Goal: Task Accomplishment & Management: Use online tool/utility

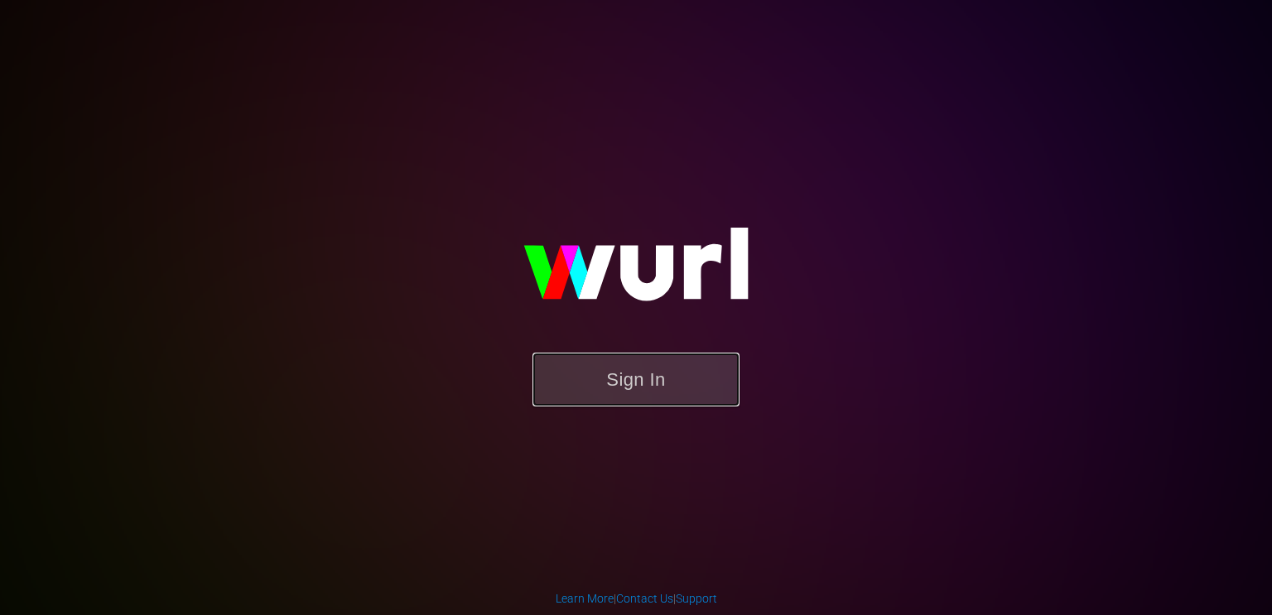
click at [624, 364] on button "Sign In" at bounding box center [635, 380] width 207 height 54
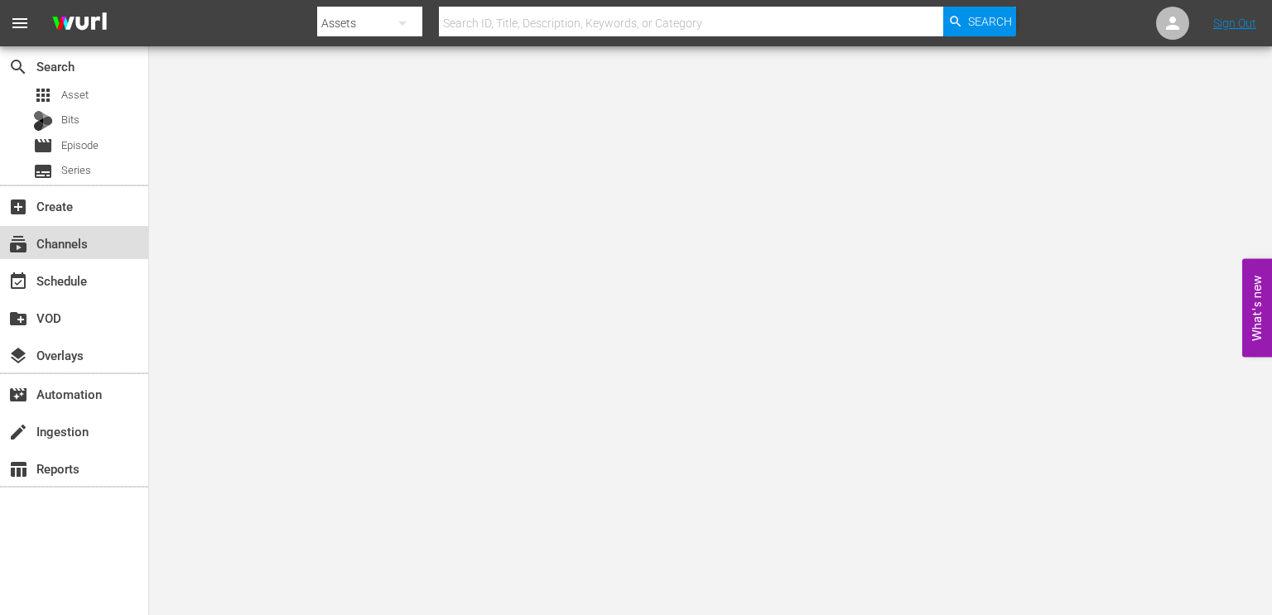
click at [82, 255] on div "subscriptions Channels" at bounding box center [74, 242] width 148 height 33
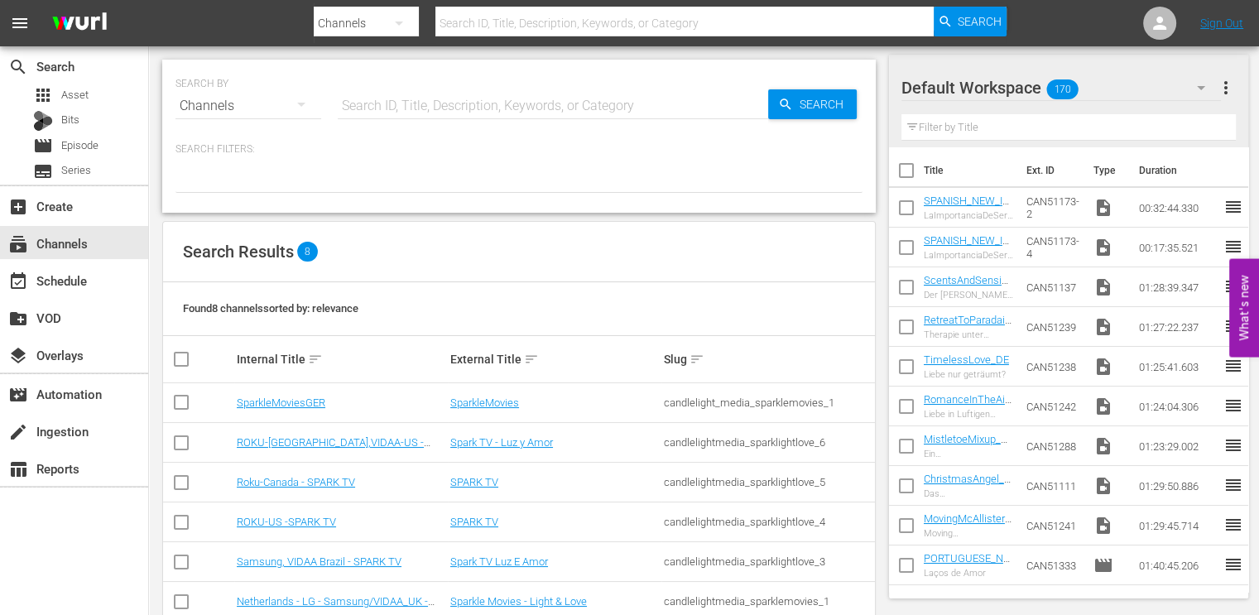
scroll to position [116, 0]
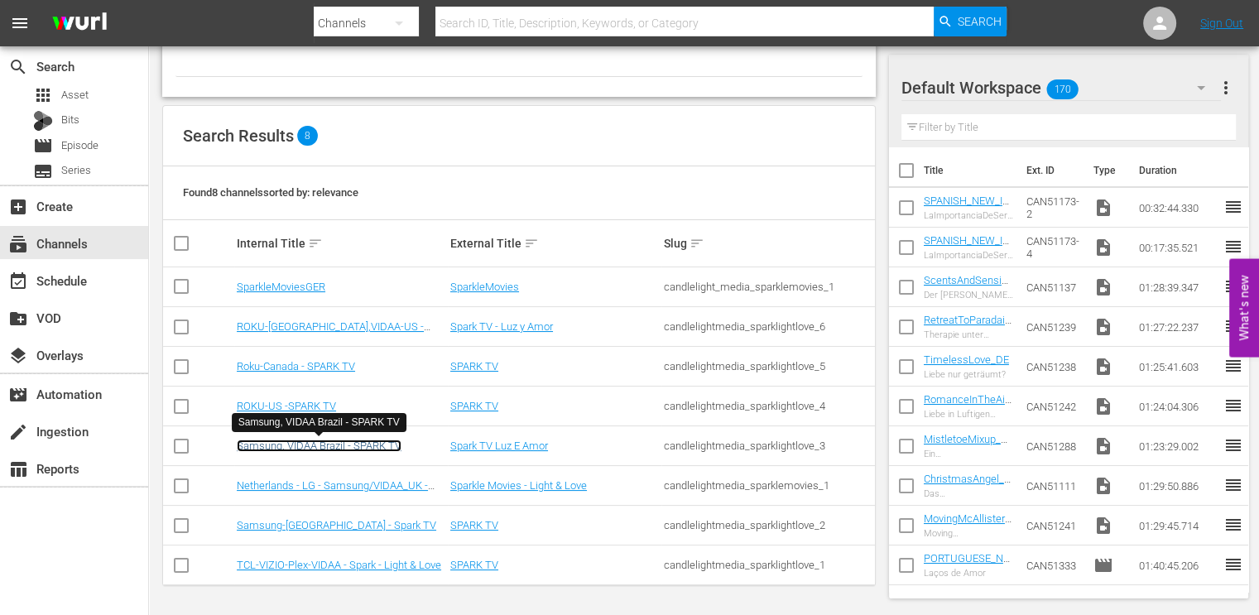
click at [353, 445] on link "Samsung, VIDAA Brazil - SPARK TV" at bounding box center [319, 446] width 165 height 12
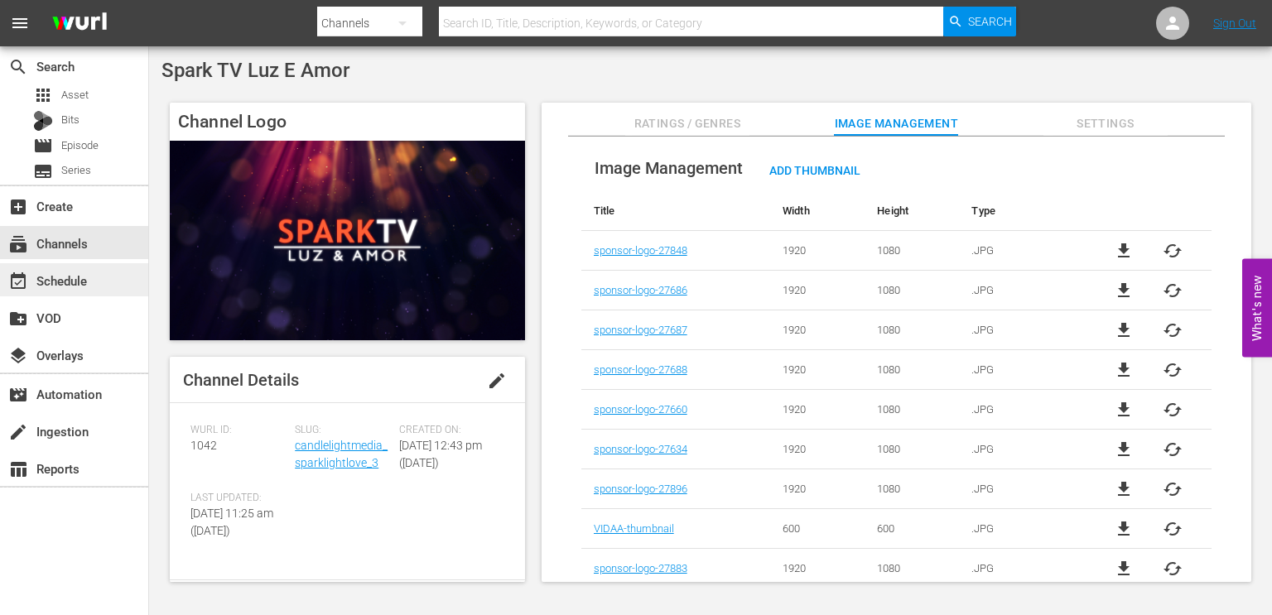
click at [108, 280] on div "event_available Schedule" at bounding box center [74, 279] width 148 height 33
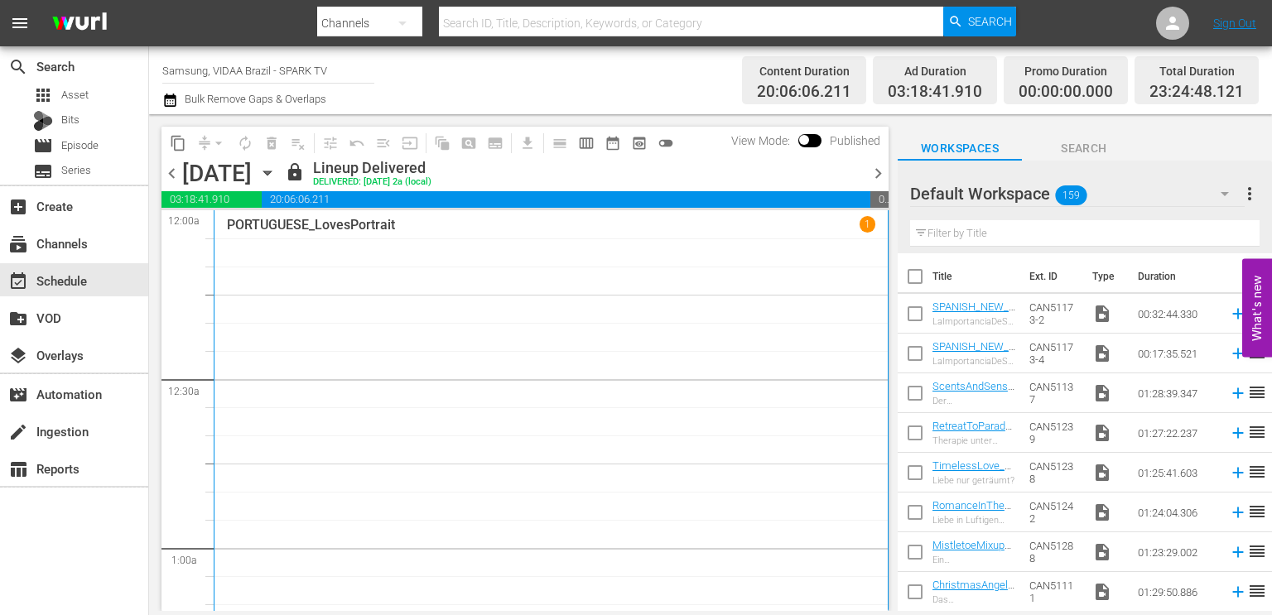
click at [277, 176] on icon "button" at bounding box center [267, 173] width 18 height 18
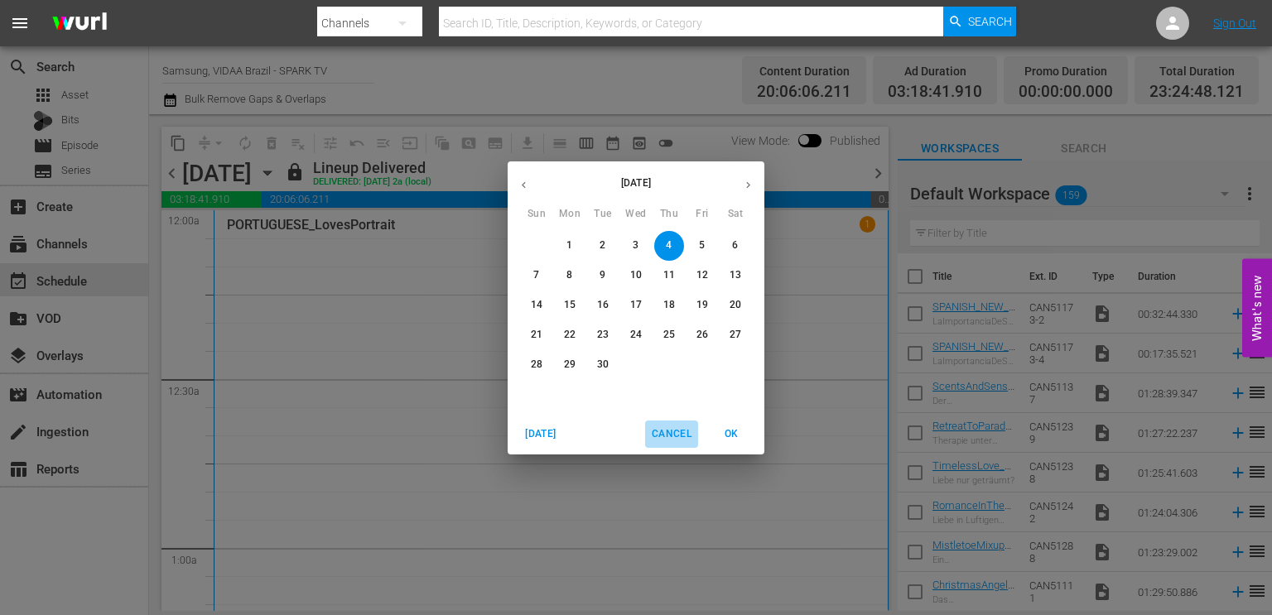
click at [674, 441] on span "Cancel" at bounding box center [672, 434] width 40 height 17
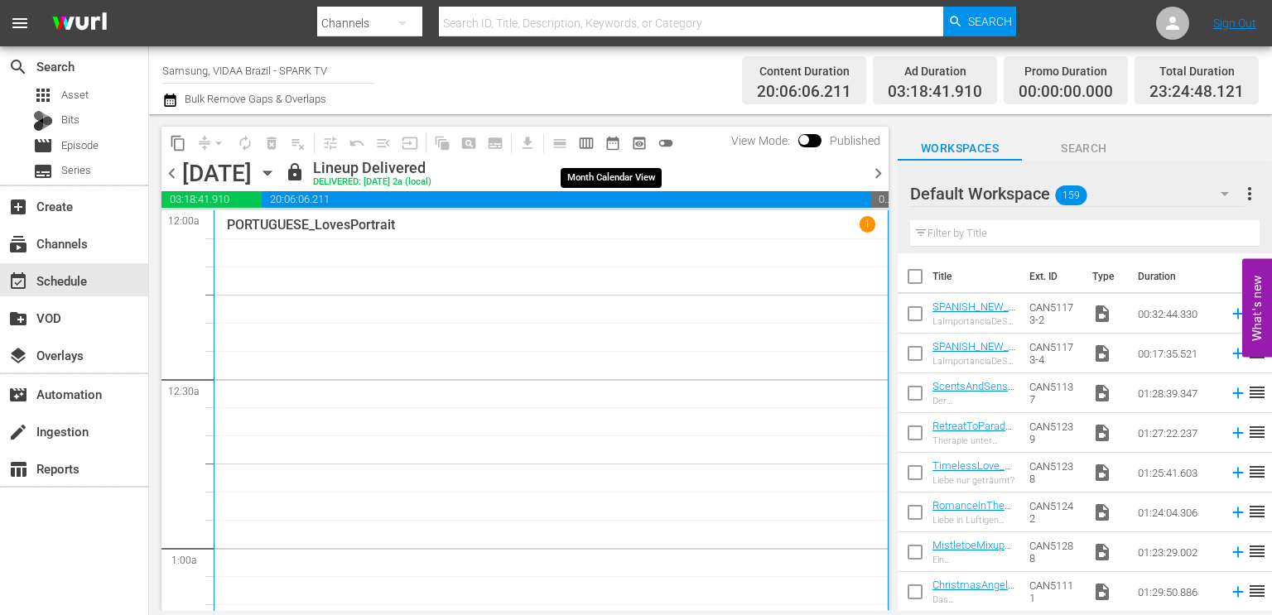
click at [619, 145] on span "date_range_outlined" at bounding box center [612, 143] width 17 height 17
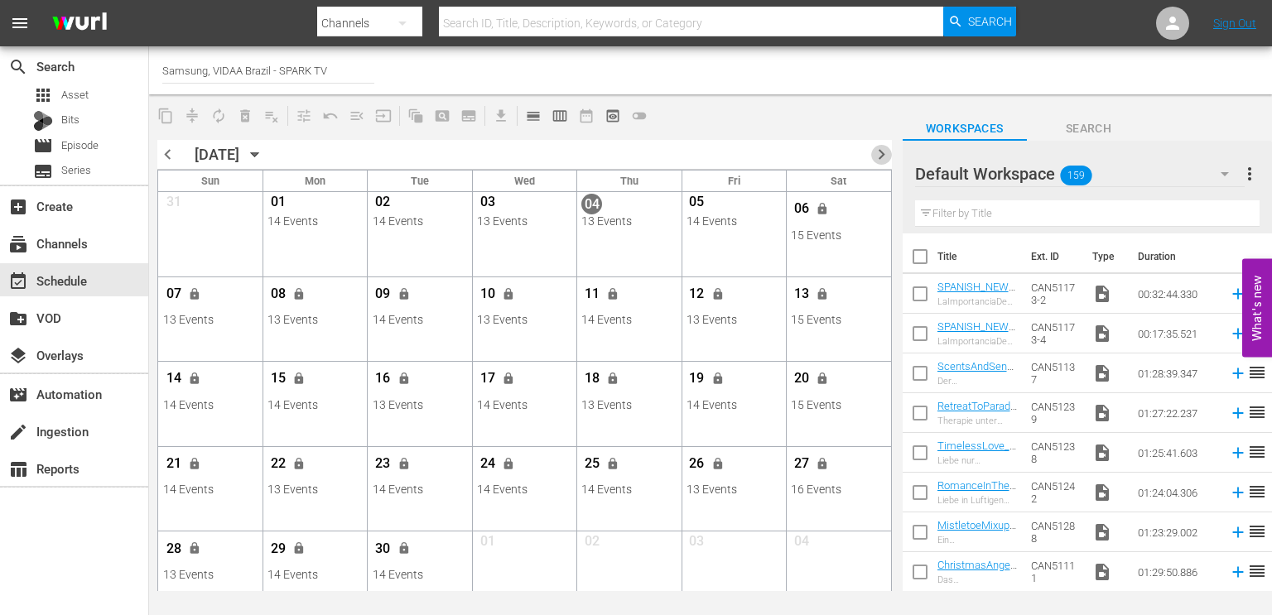
click at [874, 156] on span "chevron_right" at bounding box center [881, 154] width 21 height 21
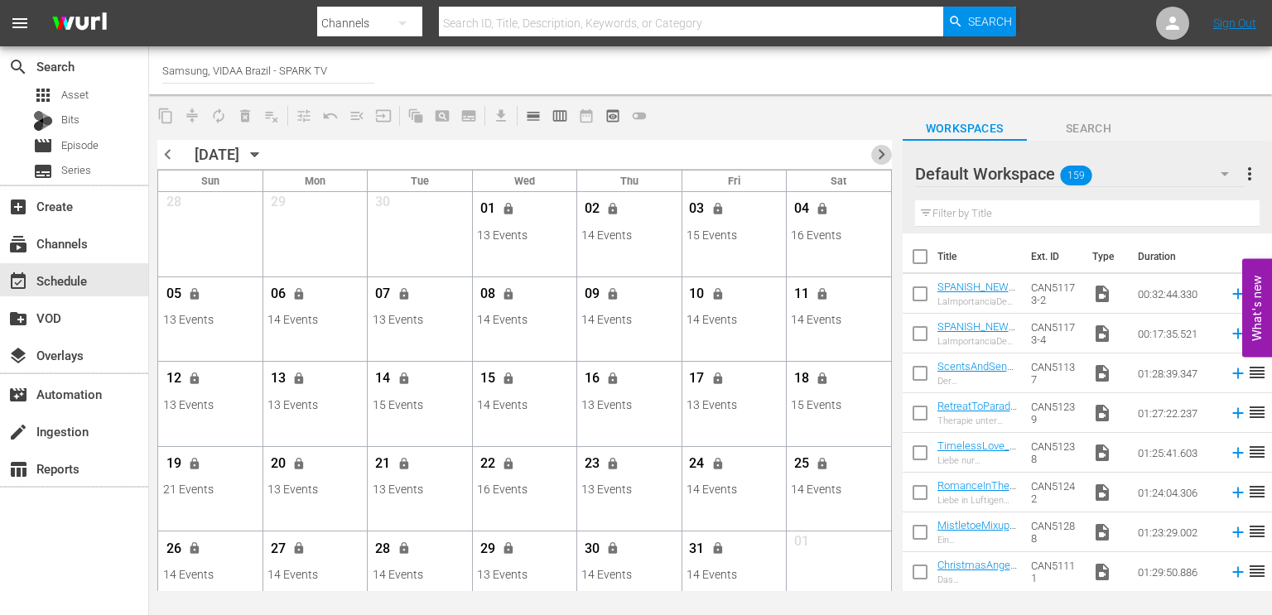
click at [875, 150] on span "chevron_right" at bounding box center [881, 154] width 21 height 21
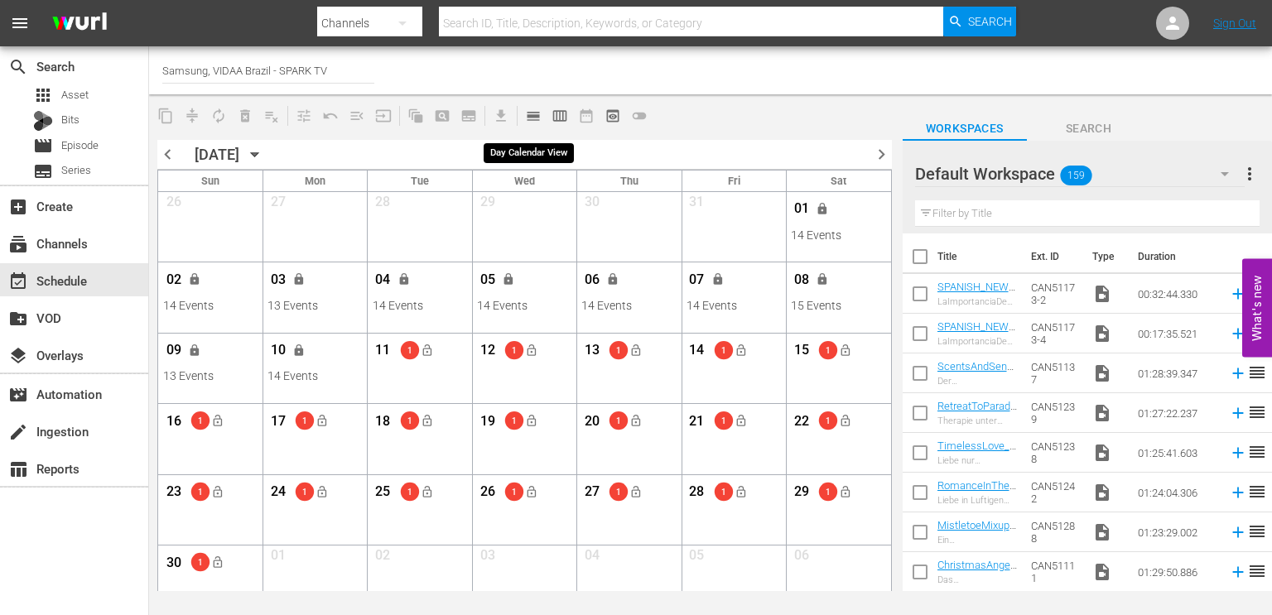
click at [536, 109] on span "calendar_view_day_outlined" at bounding box center [533, 116] width 17 height 17
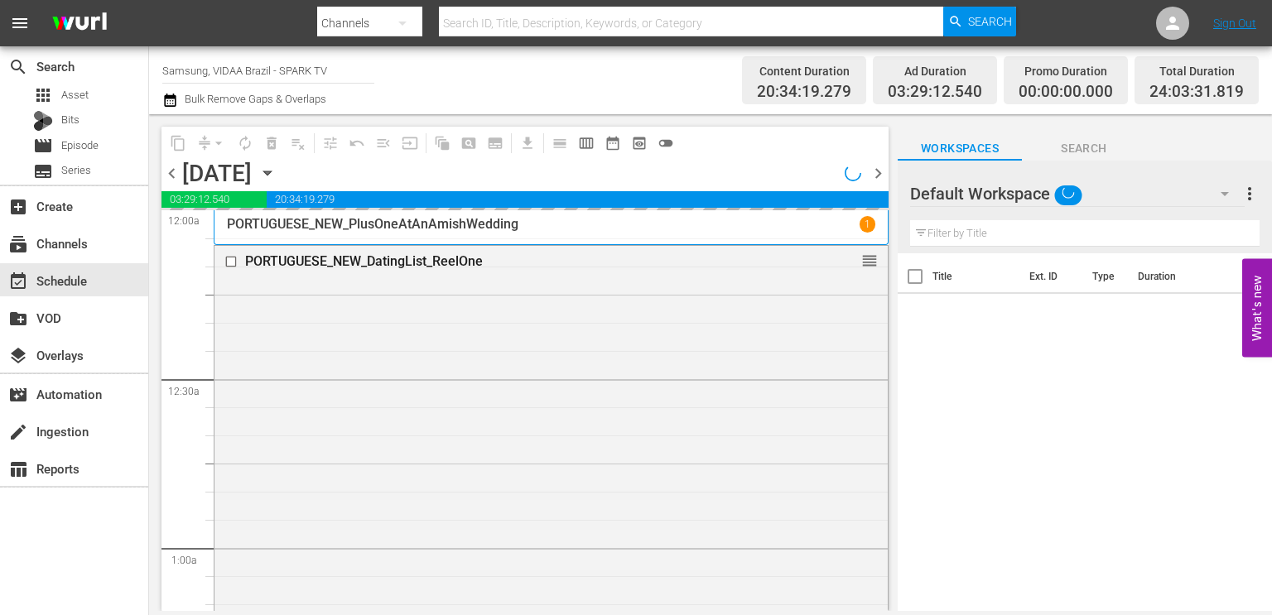
click at [277, 175] on icon "button" at bounding box center [267, 173] width 18 height 18
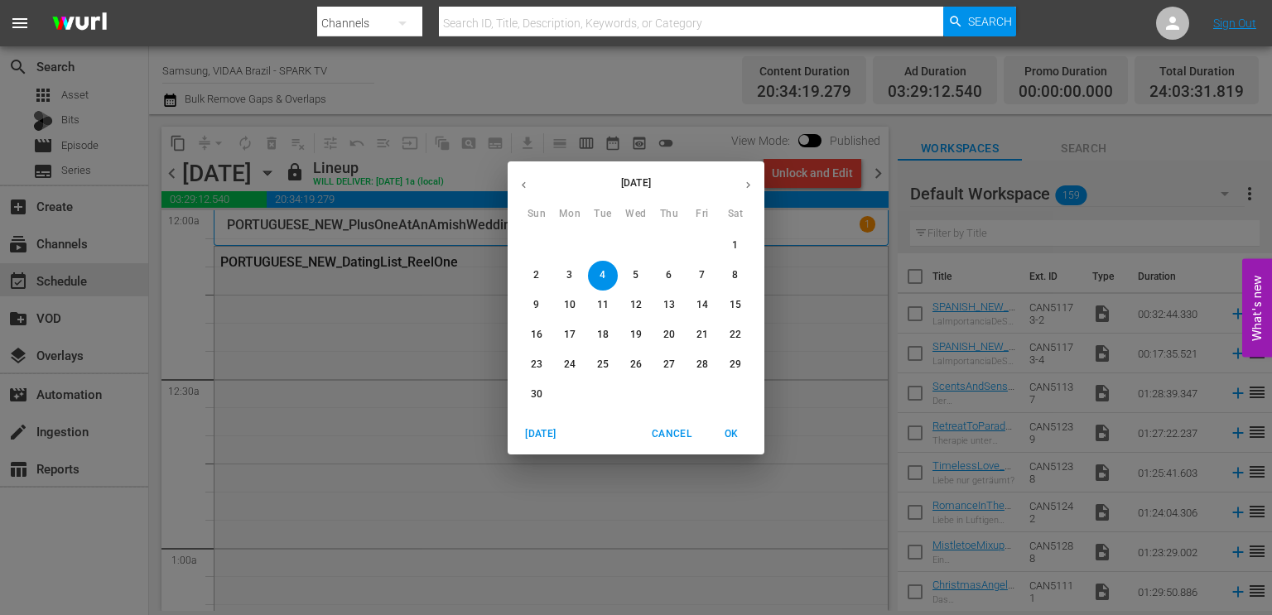
click at [573, 306] on p "10" at bounding box center [570, 305] width 12 height 14
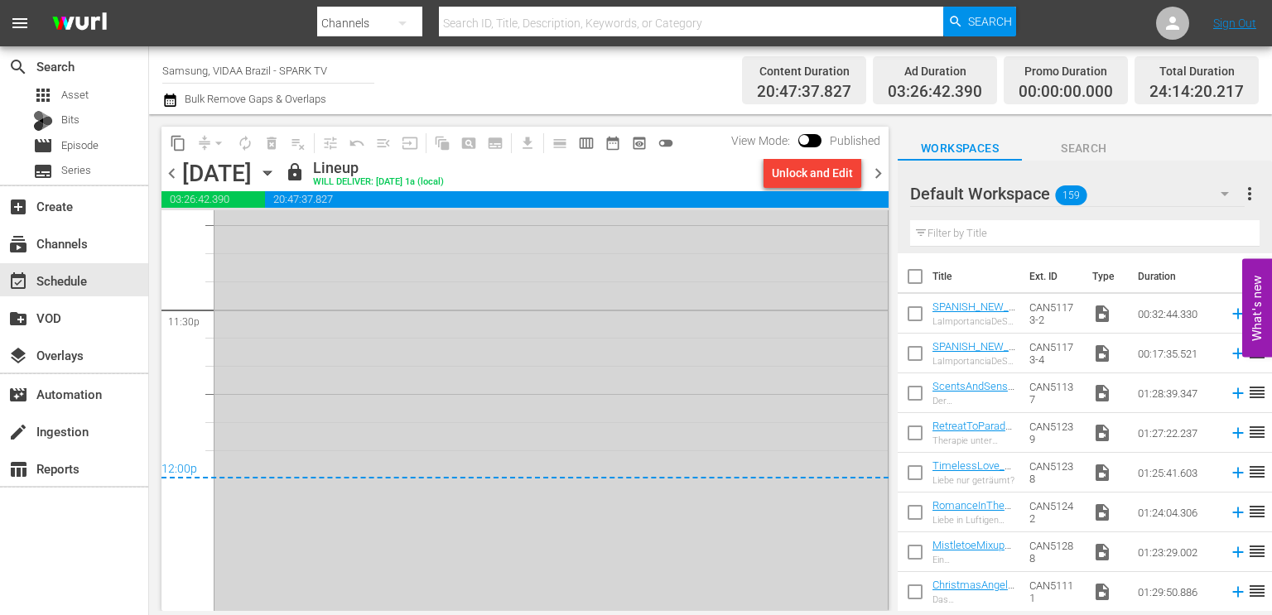
scroll to position [7922, 0]
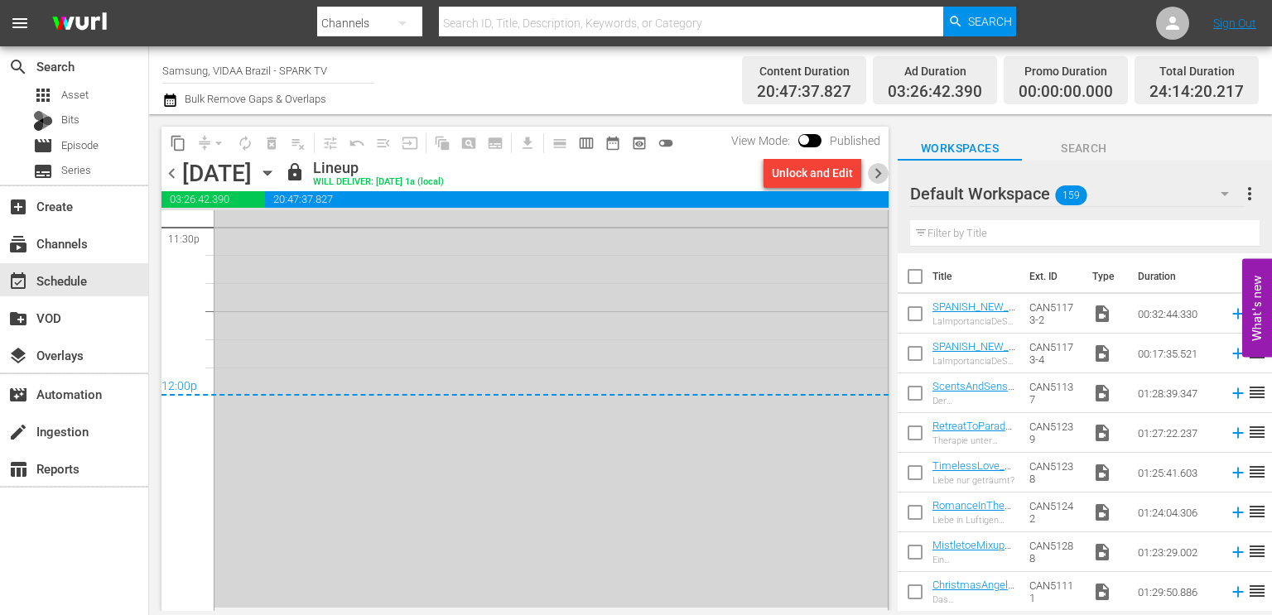
click at [876, 180] on span "chevron_right" at bounding box center [878, 173] width 21 height 21
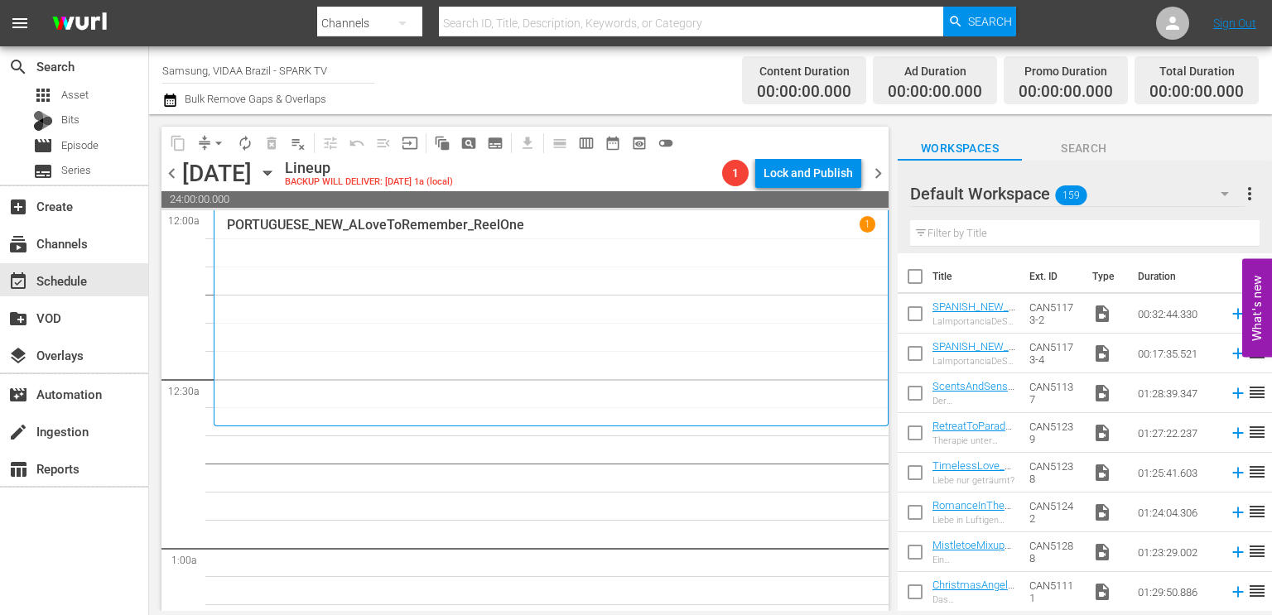
click at [1048, 224] on input "text" at bounding box center [1084, 233] width 349 height 26
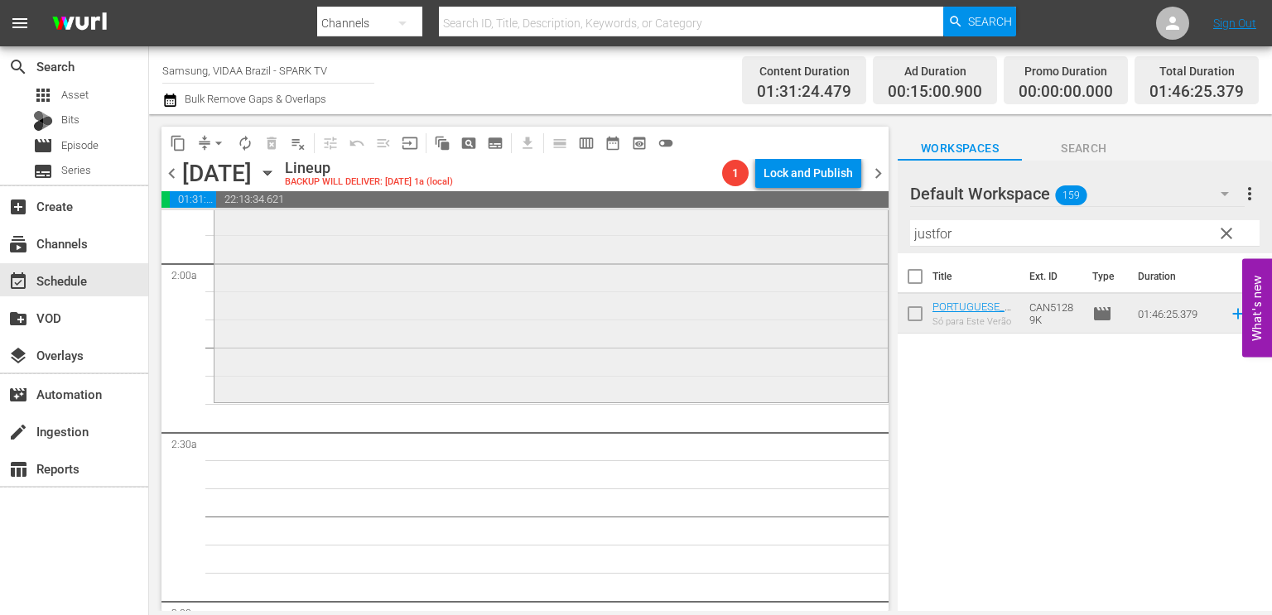
scroll to position [623, 0]
click at [989, 232] on input "justfor" at bounding box center [1084, 233] width 349 height 26
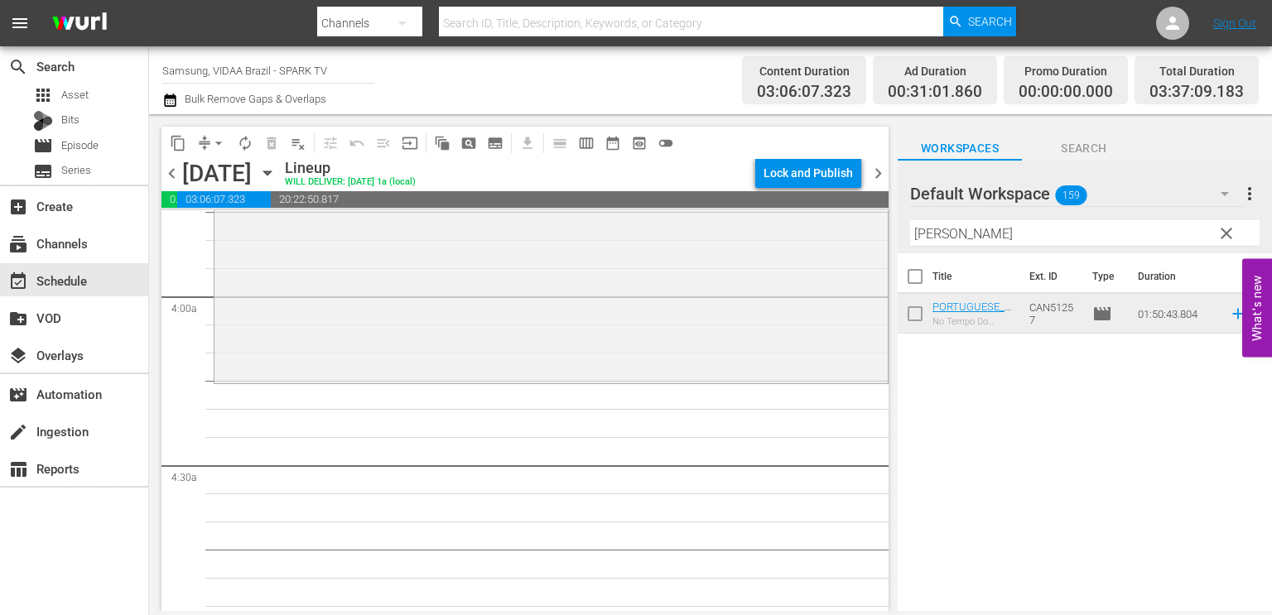
scroll to position [1266, 0]
click at [970, 227] on input "justin" at bounding box center [1084, 233] width 349 height 26
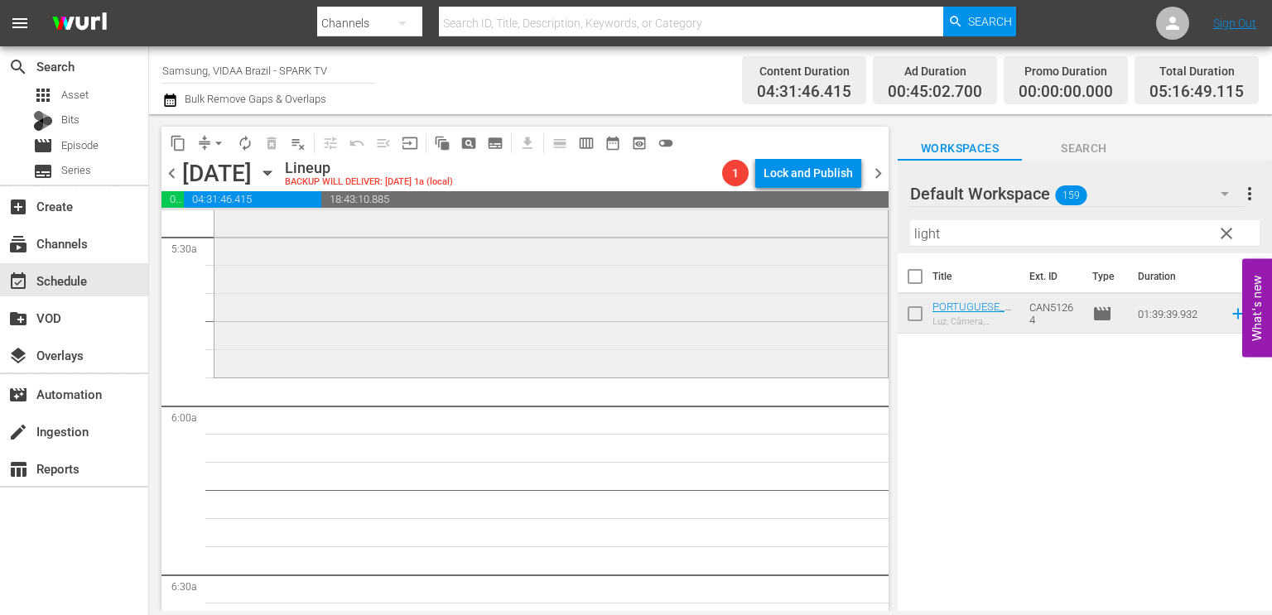
scroll to position [1831, 0]
click at [969, 230] on input "light" at bounding box center [1084, 233] width 349 height 26
click at [960, 238] on input "light" at bounding box center [1084, 233] width 349 height 26
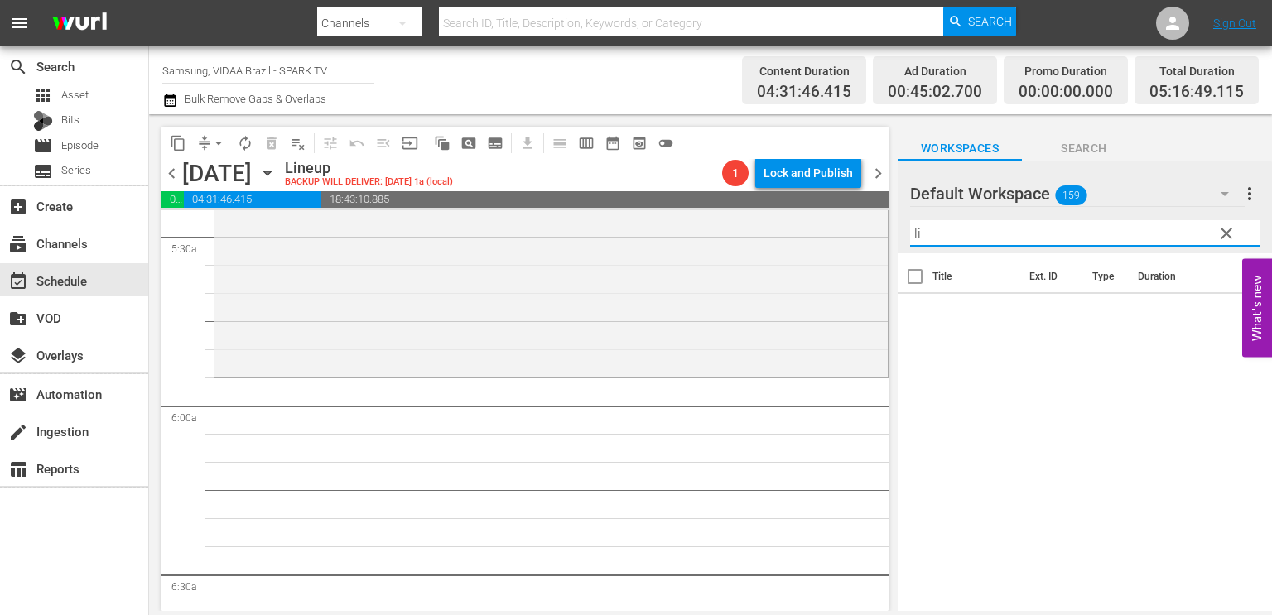
type input "l"
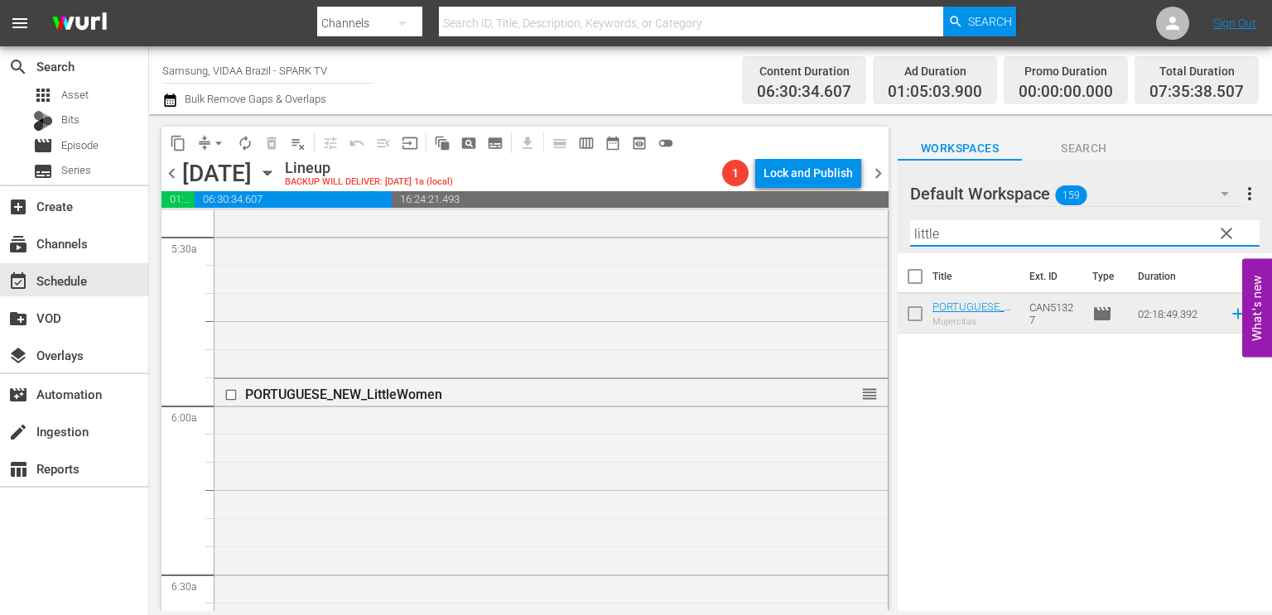
click at [986, 233] on input "little" at bounding box center [1084, 233] width 349 height 26
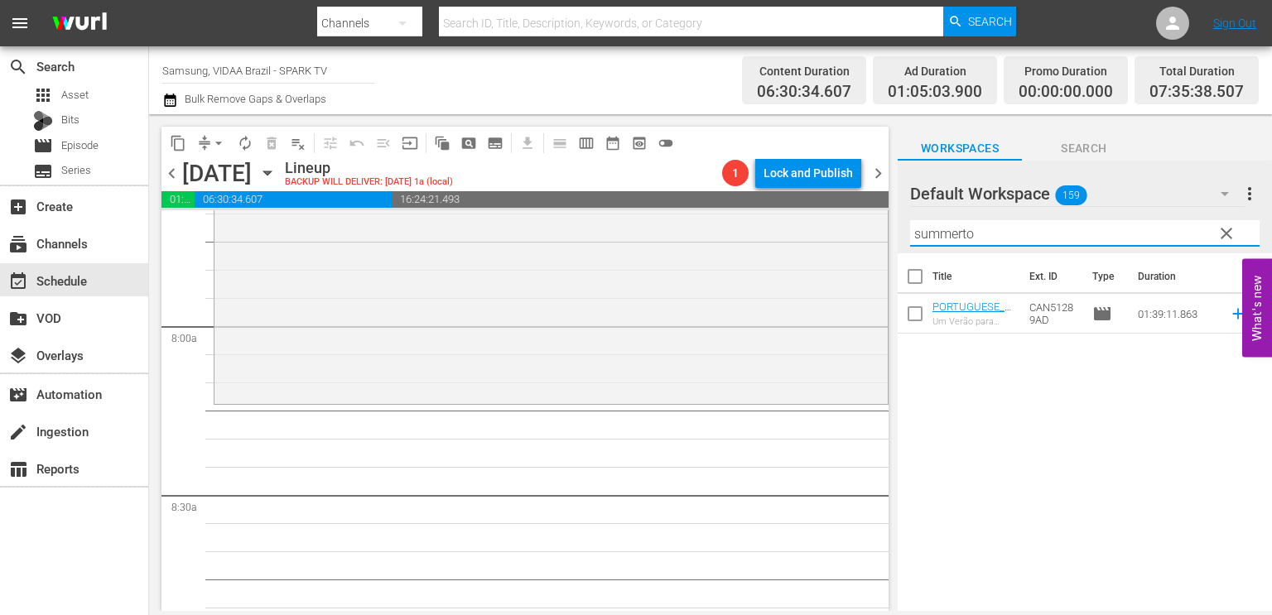
scroll to position [2587, 0]
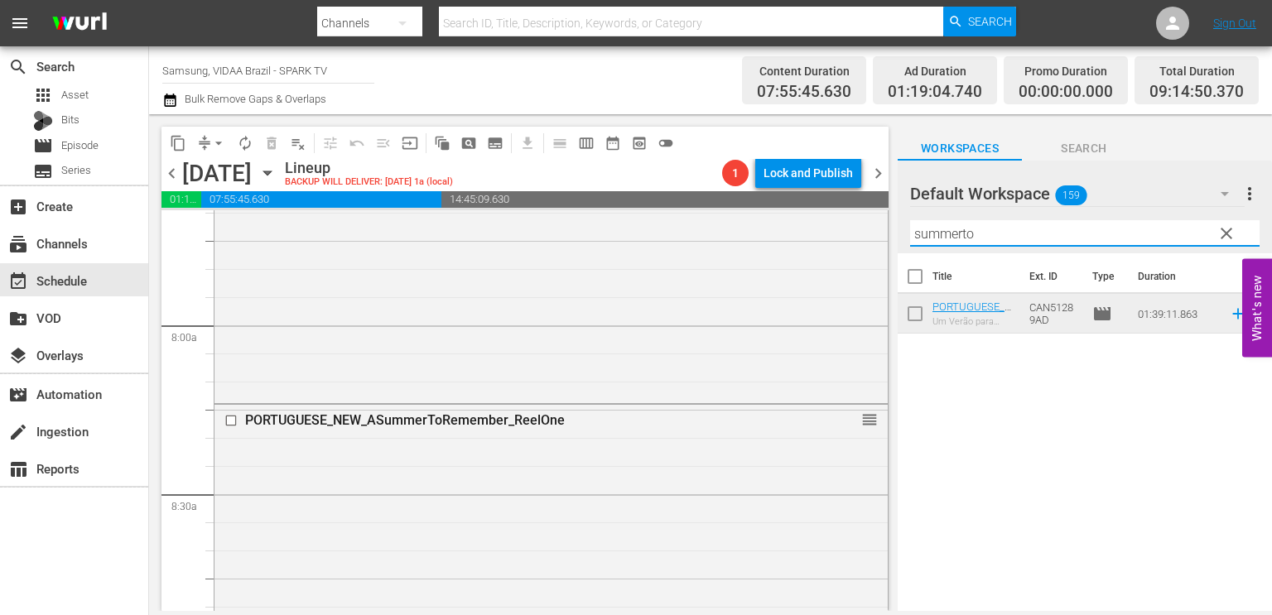
click at [994, 234] on input "summerto" at bounding box center [1084, 233] width 349 height 26
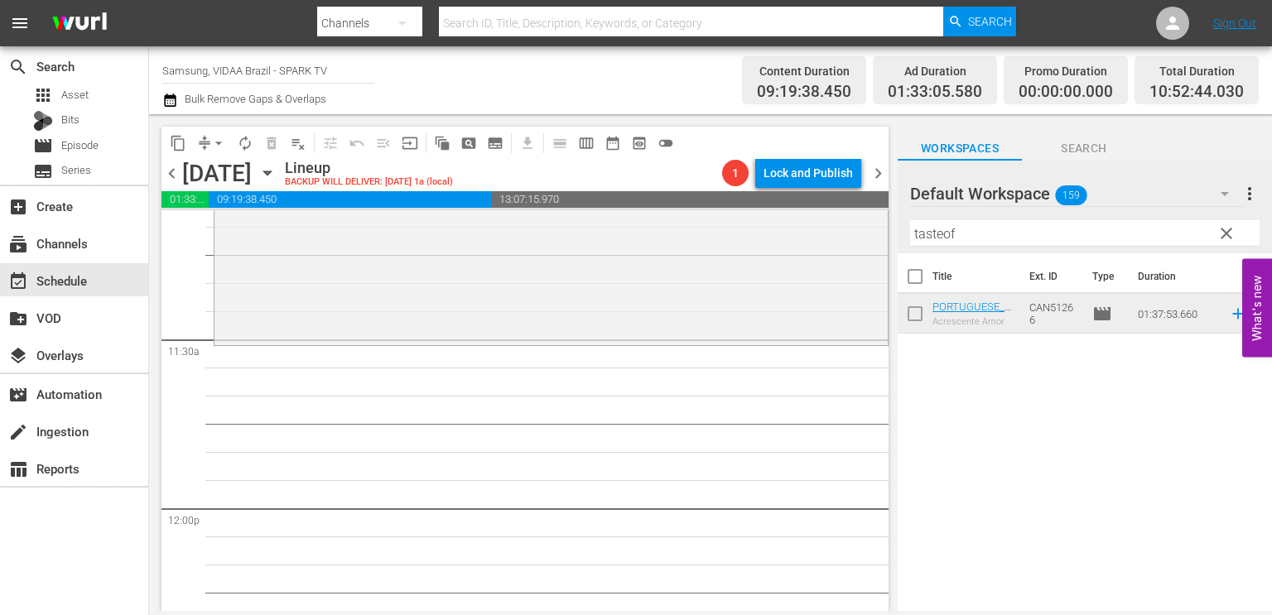
scroll to position [3767, 0]
click at [979, 233] on input "tasteof" at bounding box center [1084, 233] width 349 height 26
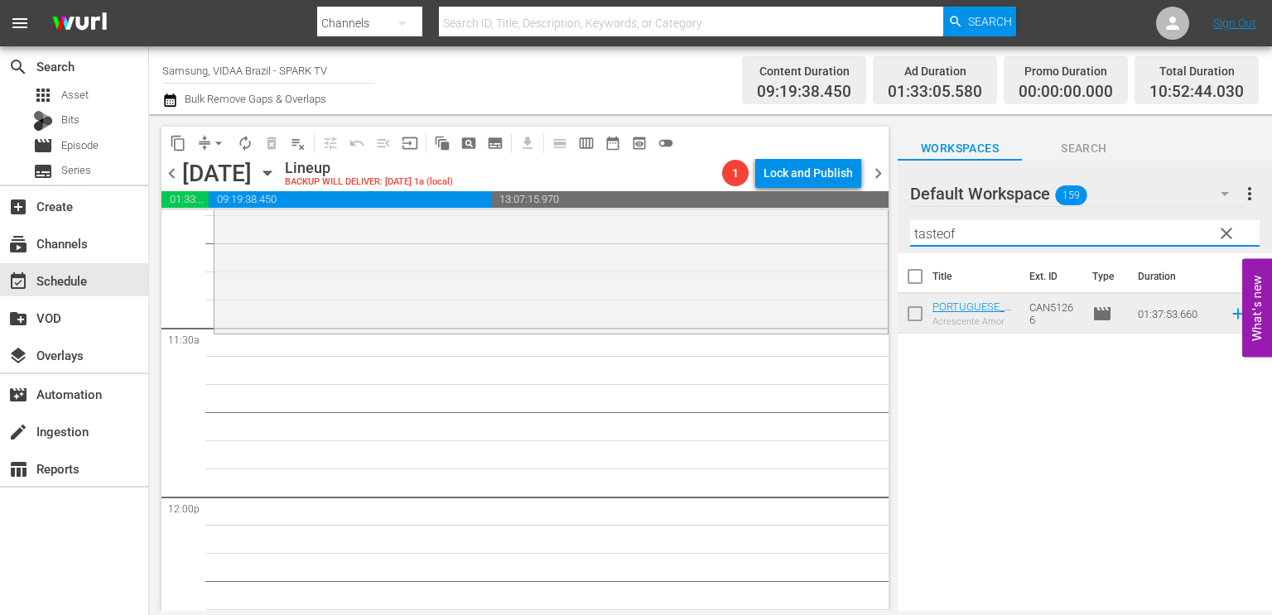
click at [979, 233] on input "tasteof" at bounding box center [1084, 233] width 349 height 26
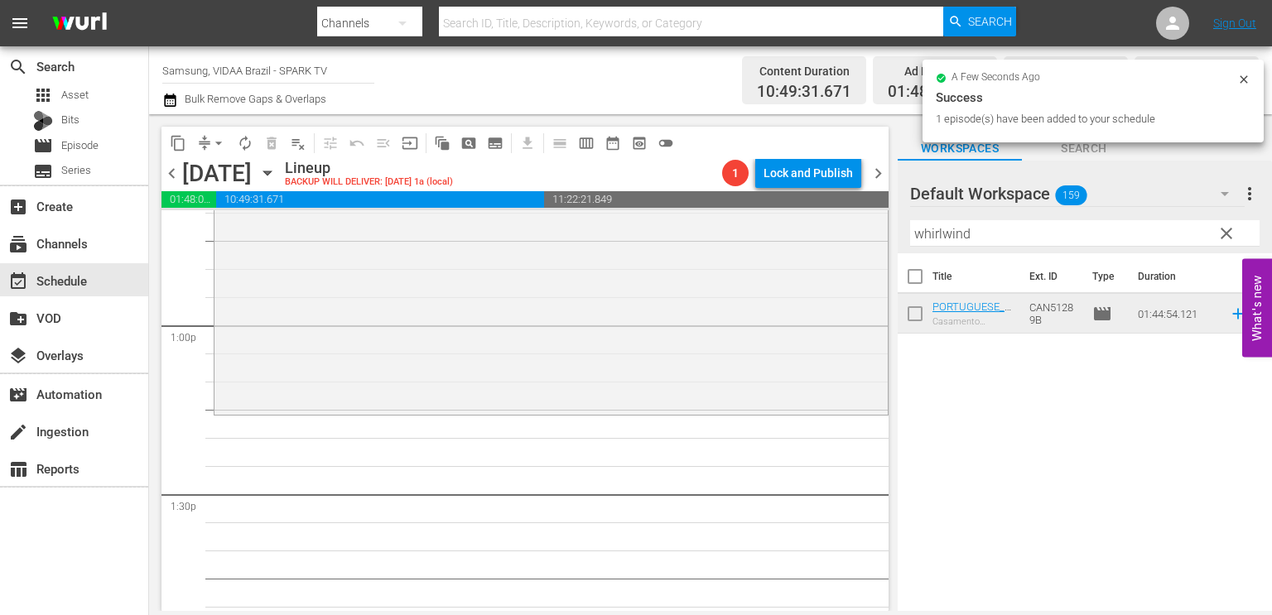
scroll to position [4280, 0]
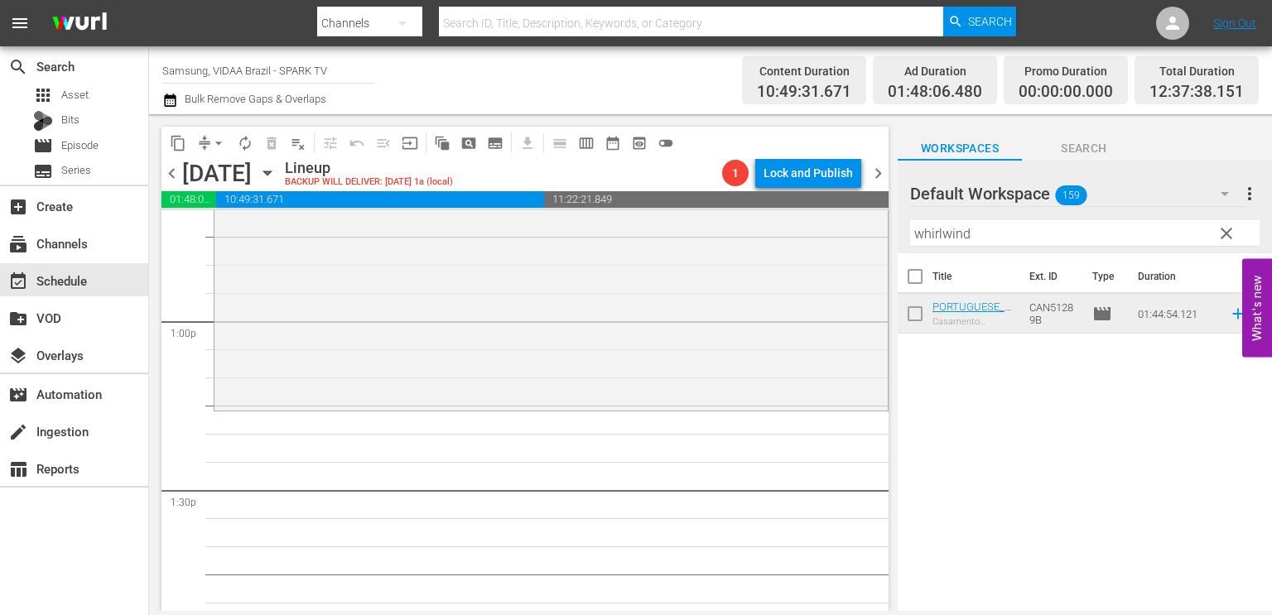
click at [983, 241] on input "whirlwind" at bounding box center [1084, 233] width 349 height 26
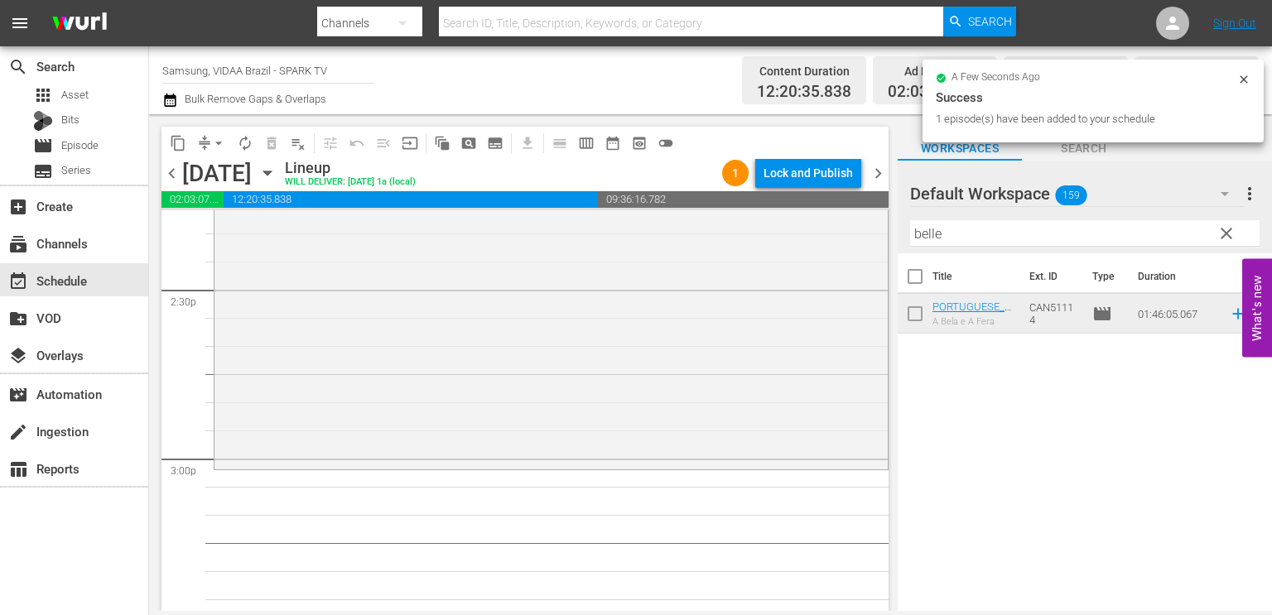
scroll to position [4826, 0]
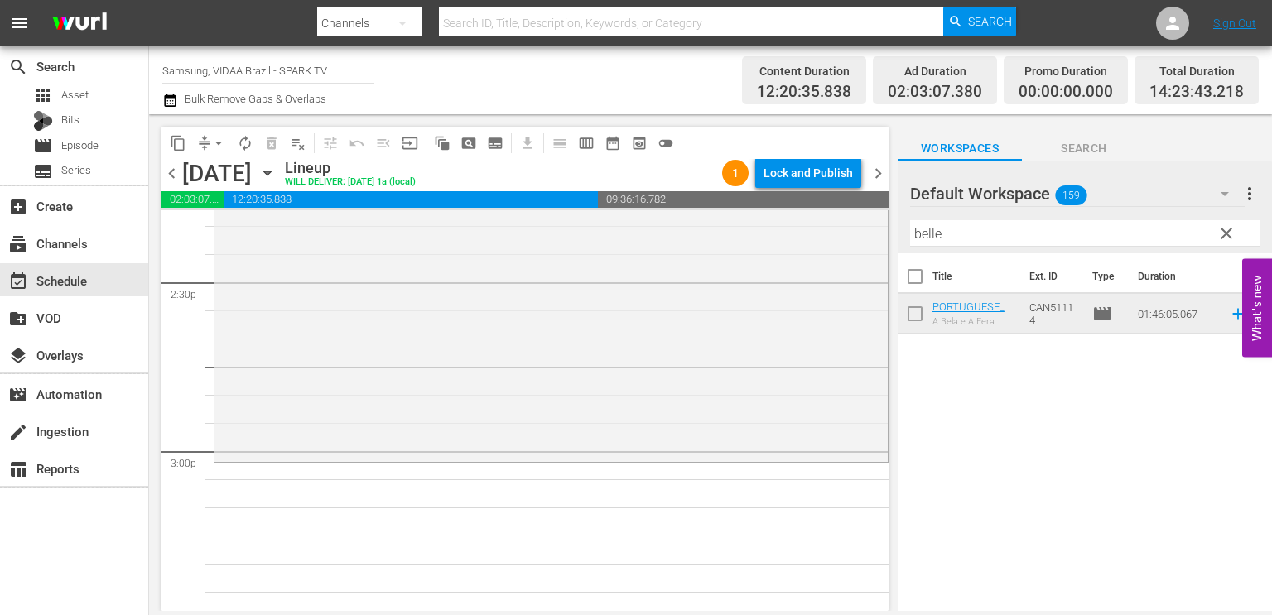
click at [950, 233] on input "belle" at bounding box center [1084, 233] width 349 height 26
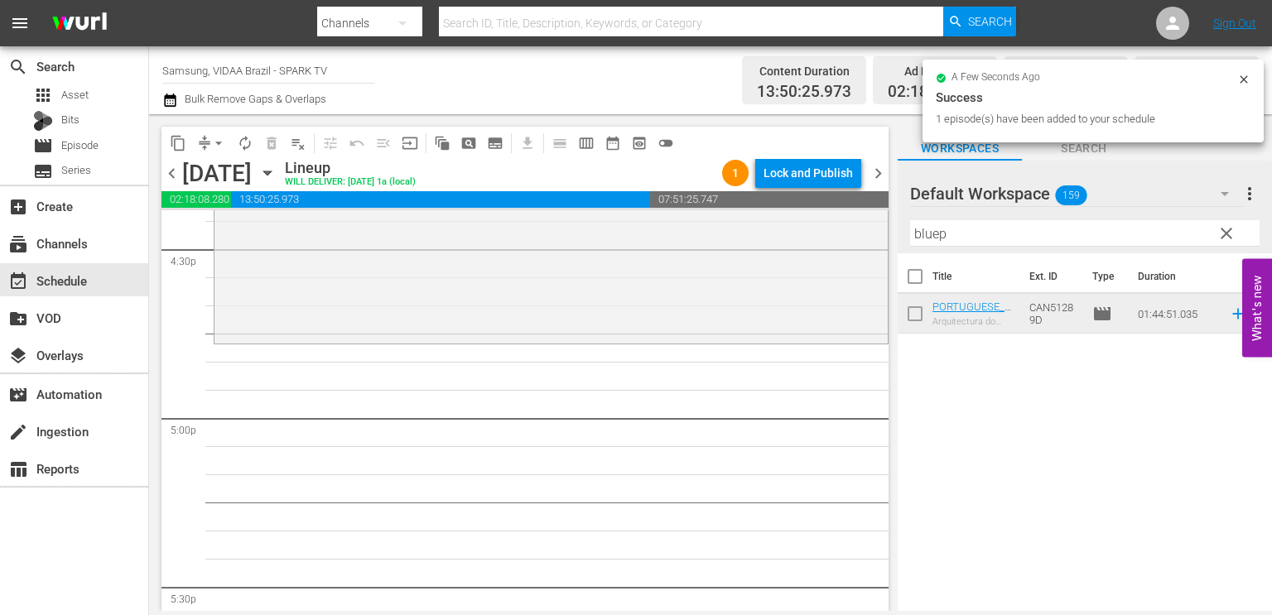
scroll to position [5581, 0]
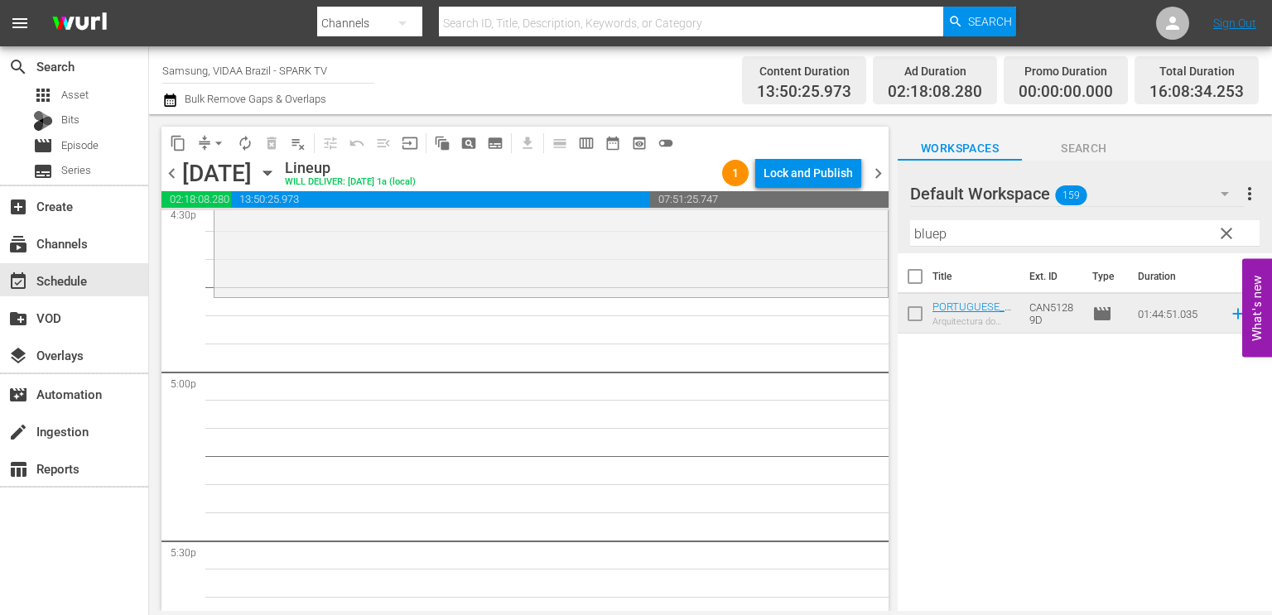
click at [970, 227] on input "bluep" at bounding box center [1084, 233] width 349 height 26
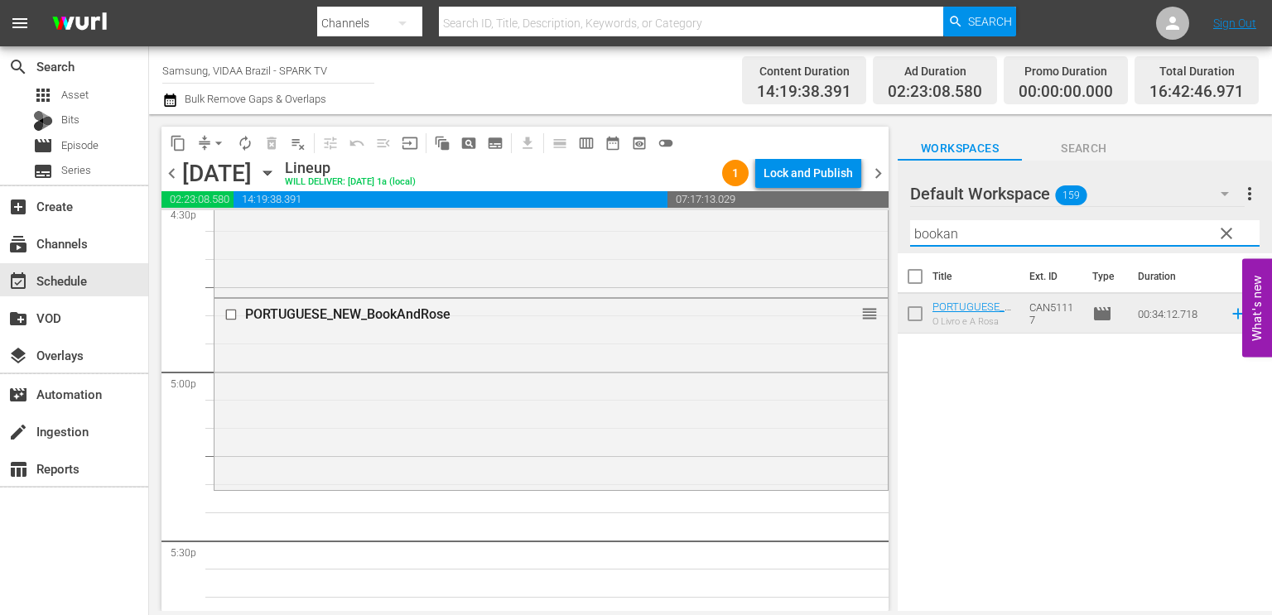
click at [1040, 239] on input "bookan" at bounding box center [1084, 233] width 349 height 26
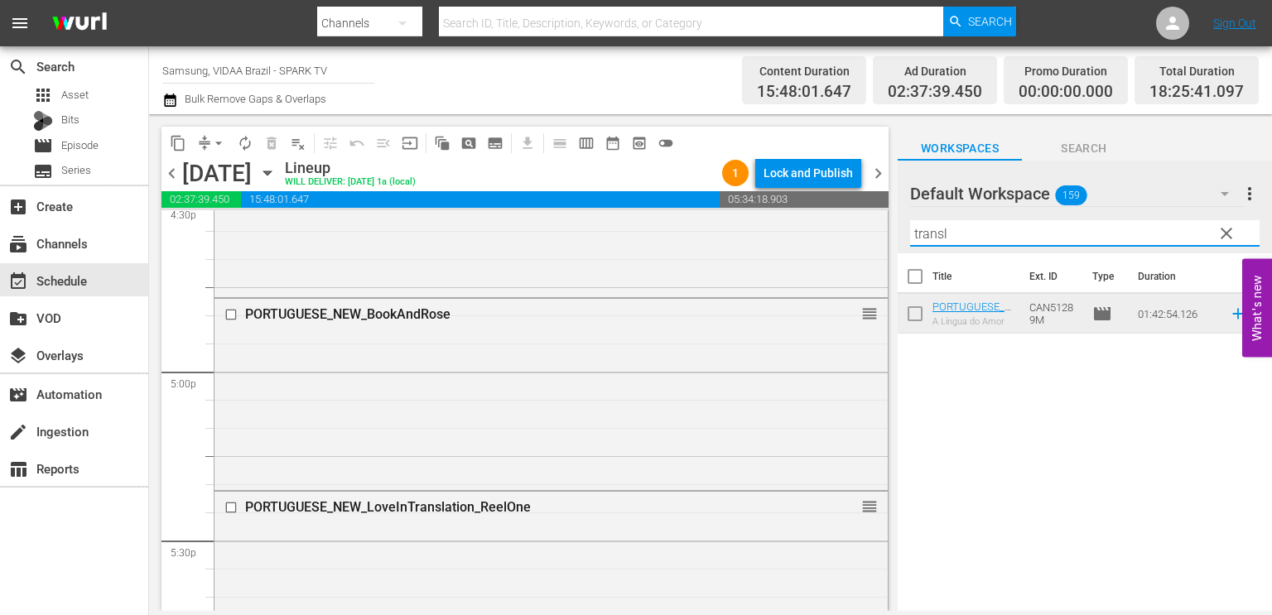
click at [1048, 233] on input "transl" at bounding box center [1084, 233] width 349 height 26
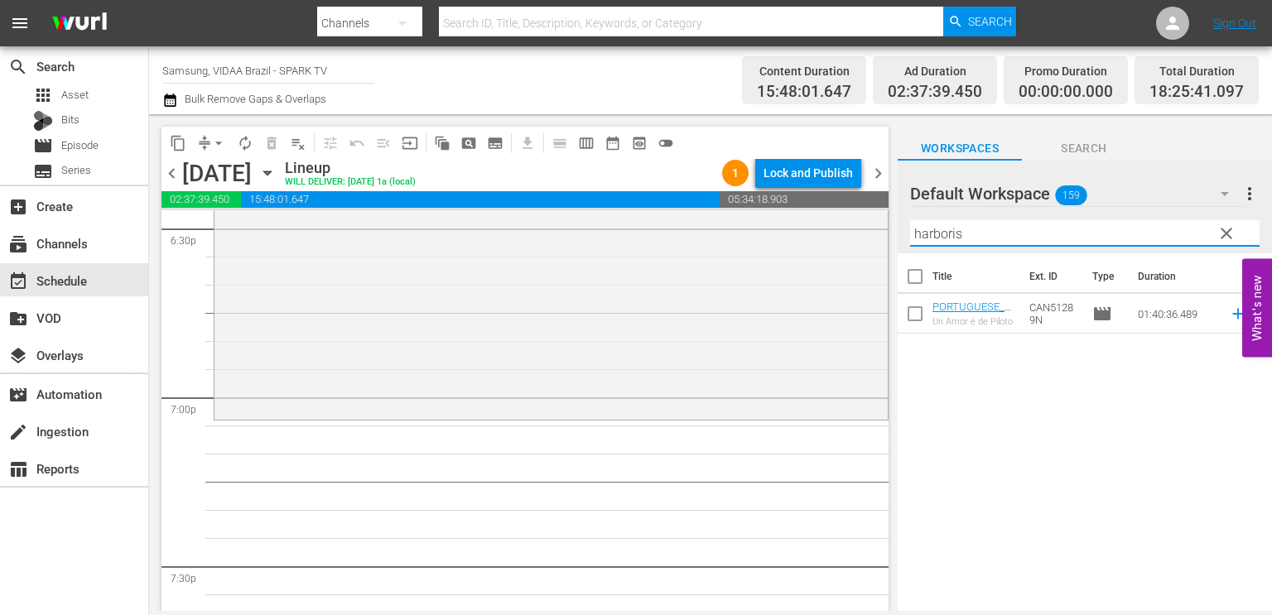
scroll to position [6231, 0]
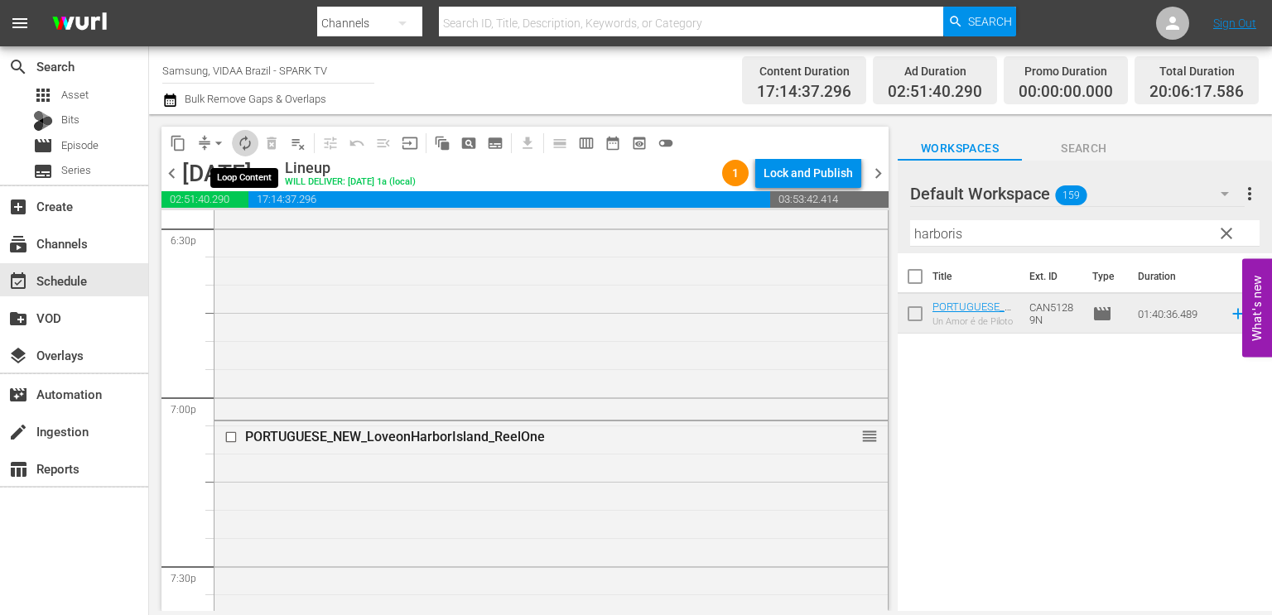
click at [238, 137] on span "autorenew_outlined" at bounding box center [245, 143] width 17 height 17
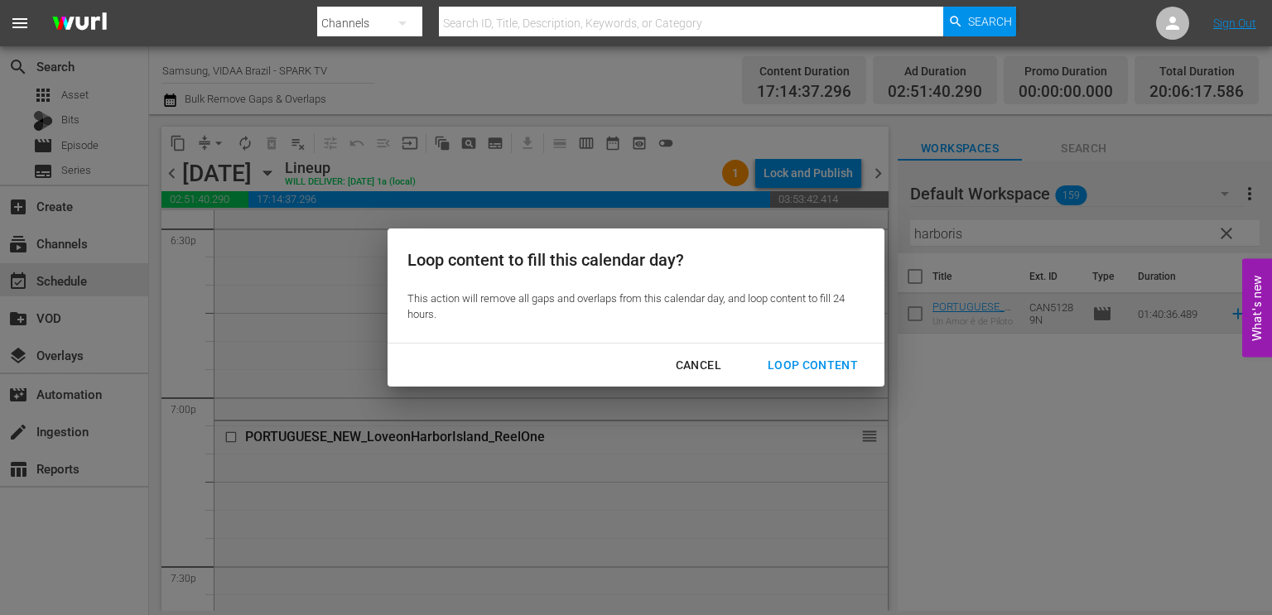
click at [796, 357] on div "Loop Content" at bounding box center [812, 365] width 117 height 21
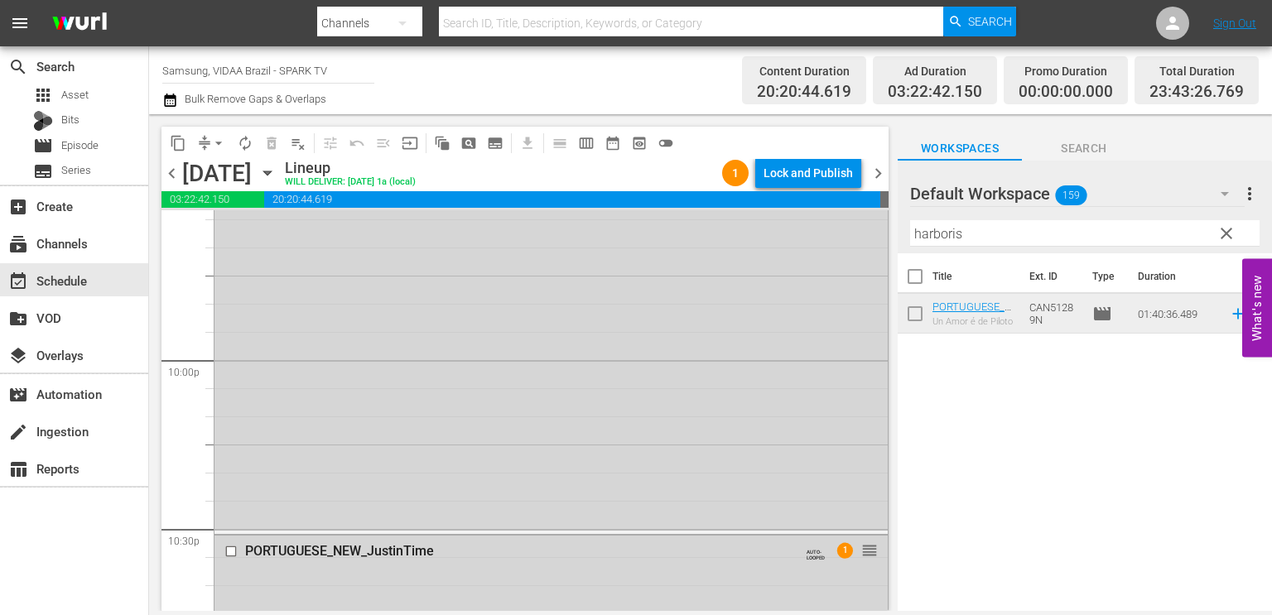
scroll to position [7355, 0]
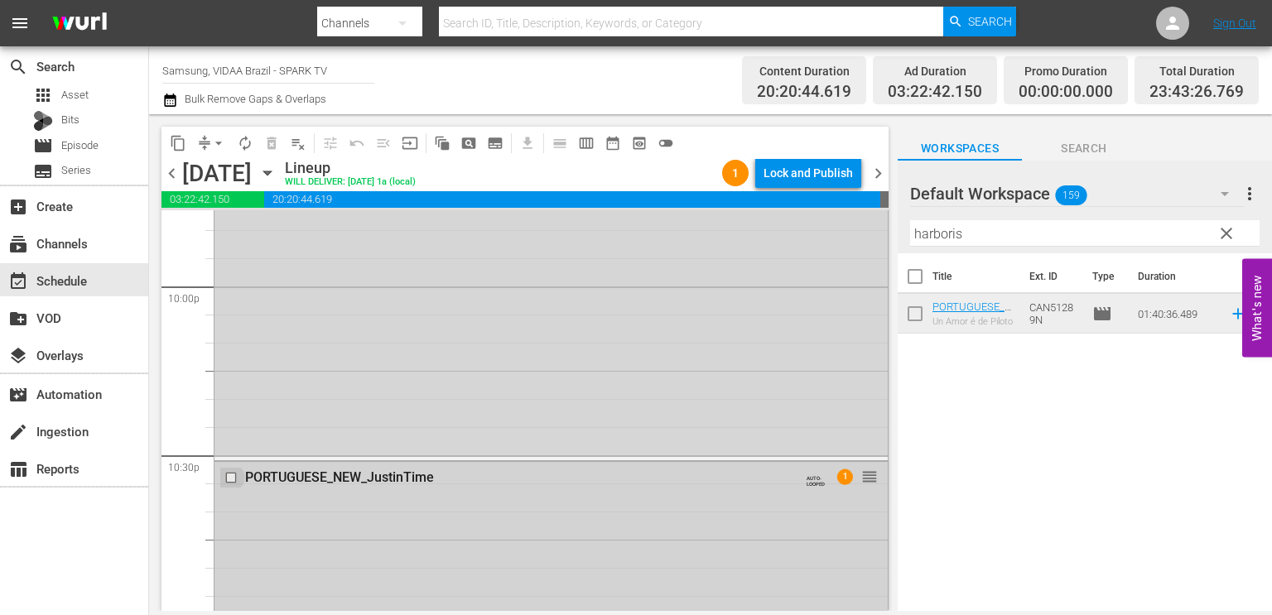
click at [231, 475] on input "checkbox" at bounding box center [232, 478] width 17 height 14
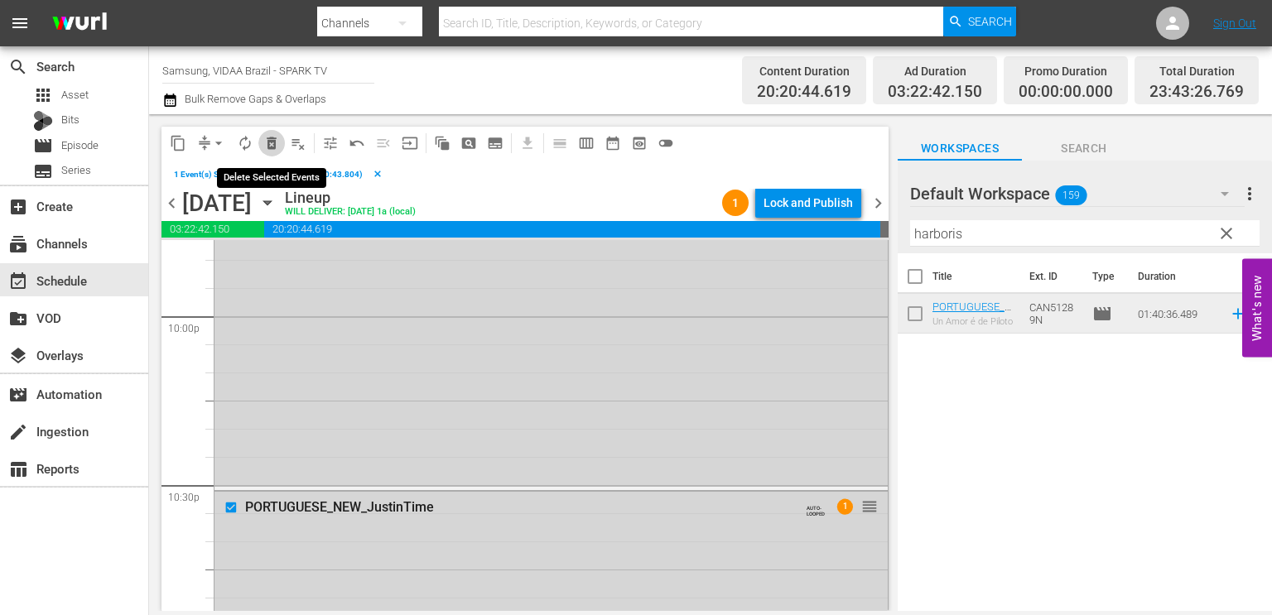
click at [273, 145] on span "delete_forever_outlined" at bounding box center [271, 143] width 17 height 17
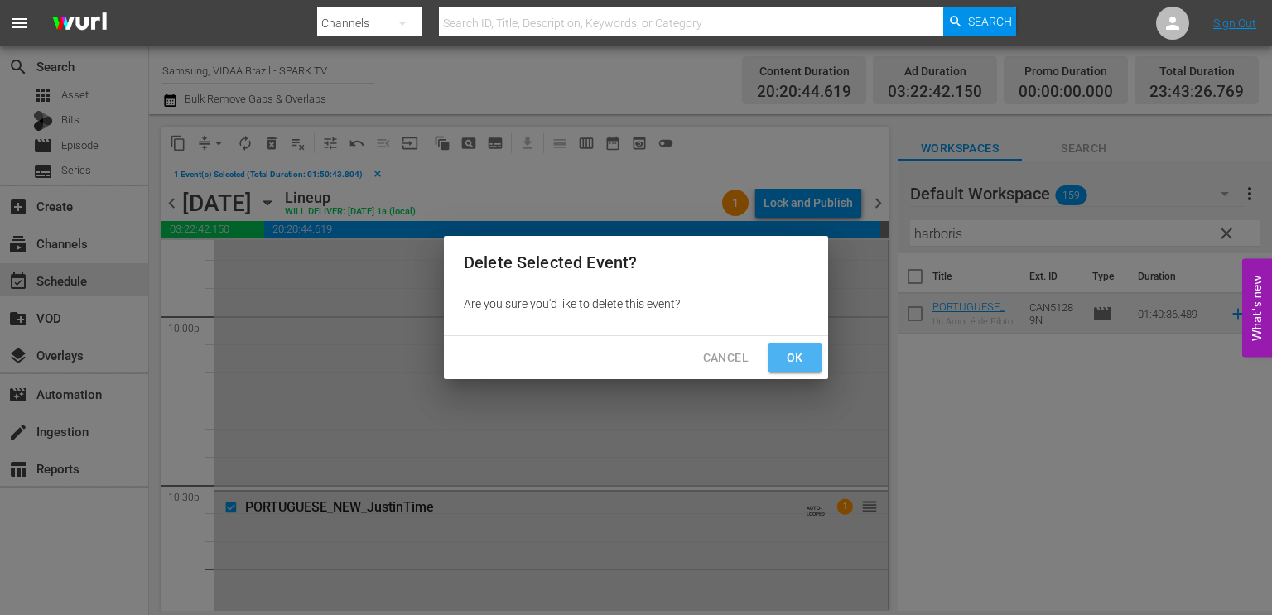
click at [788, 356] on span "Ok" at bounding box center [795, 358] width 26 height 21
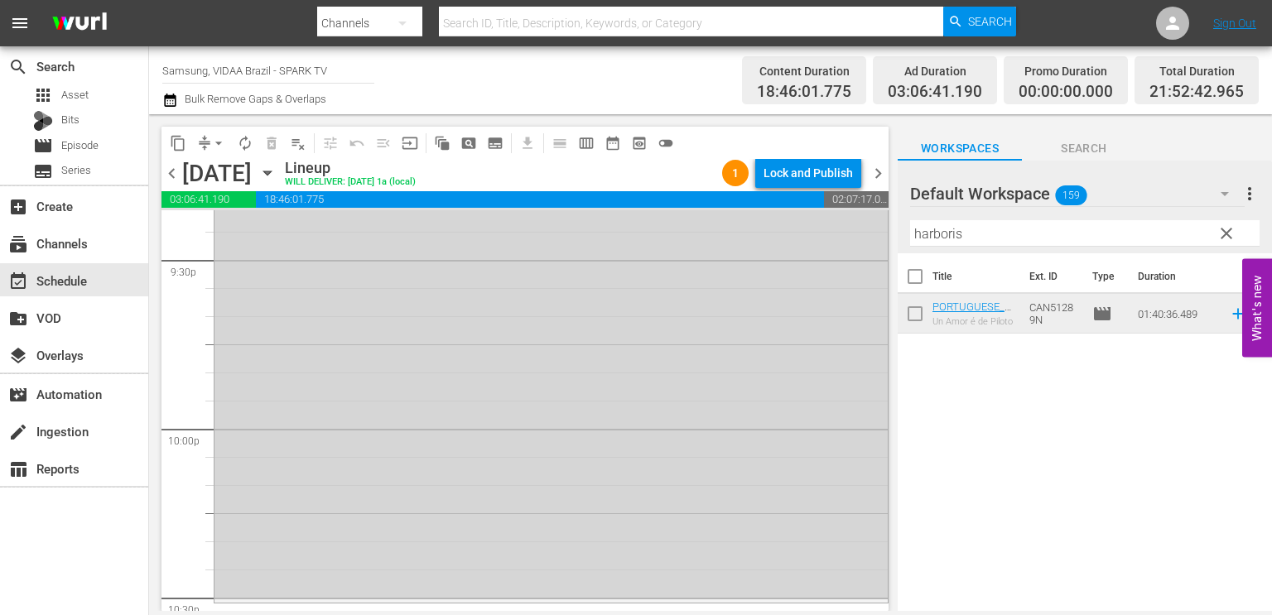
scroll to position [7706, 0]
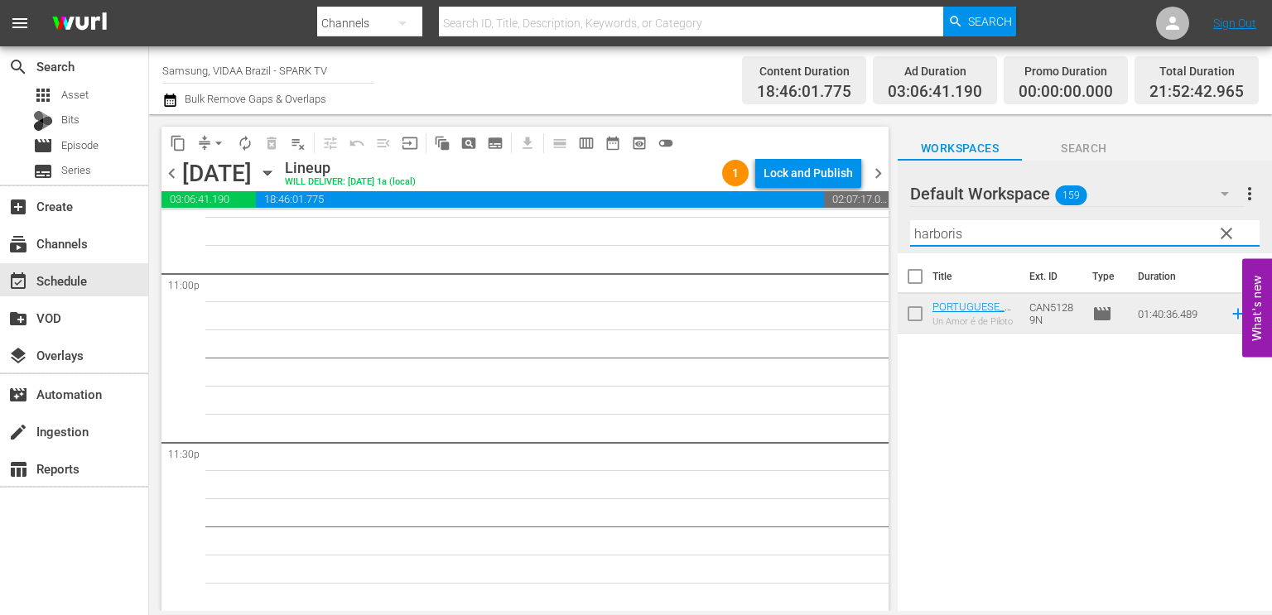
click at [1029, 225] on input "harboris" at bounding box center [1084, 233] width 349 height 26
type input "lights"
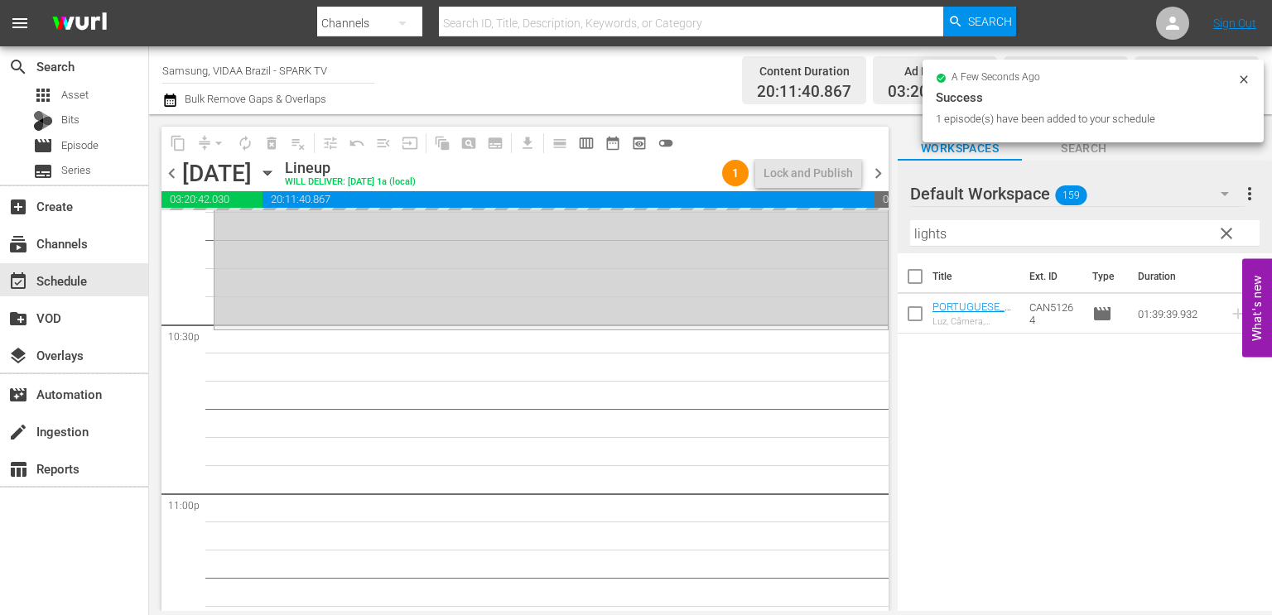
scroll to position [7479, 0]
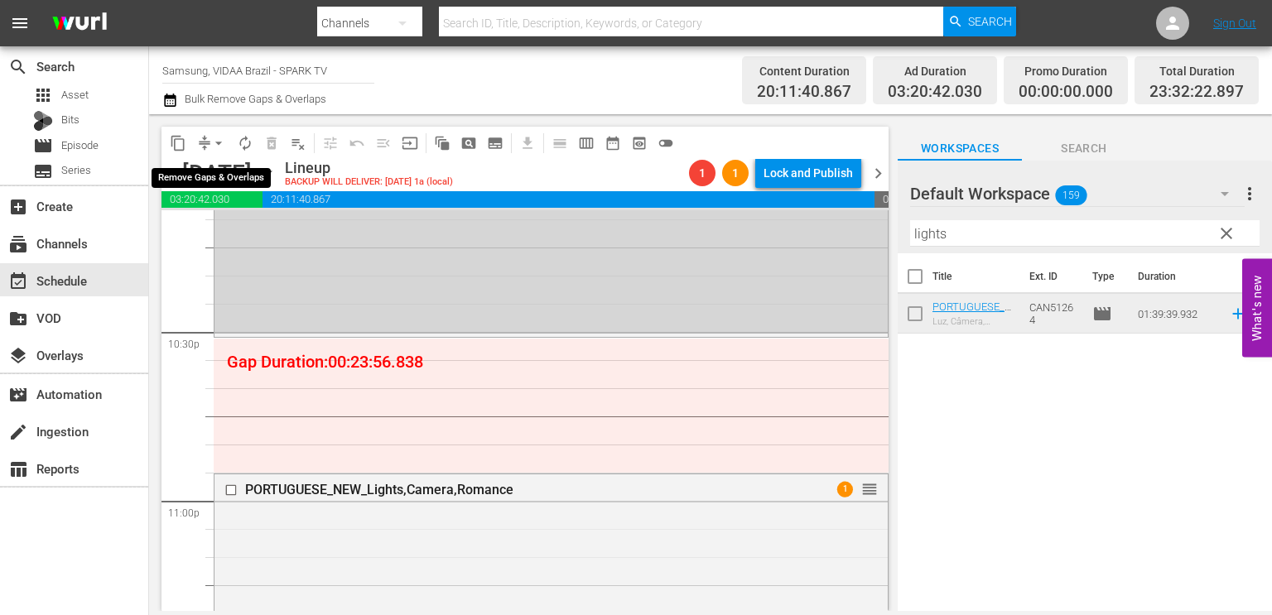
click at [196, 142] on span "compress" at bounding box center [204, 143] width 17 height 17
click at [213, 142] on span "arrow_drop_down" at bounding box center [218, 143] width 17 height 17
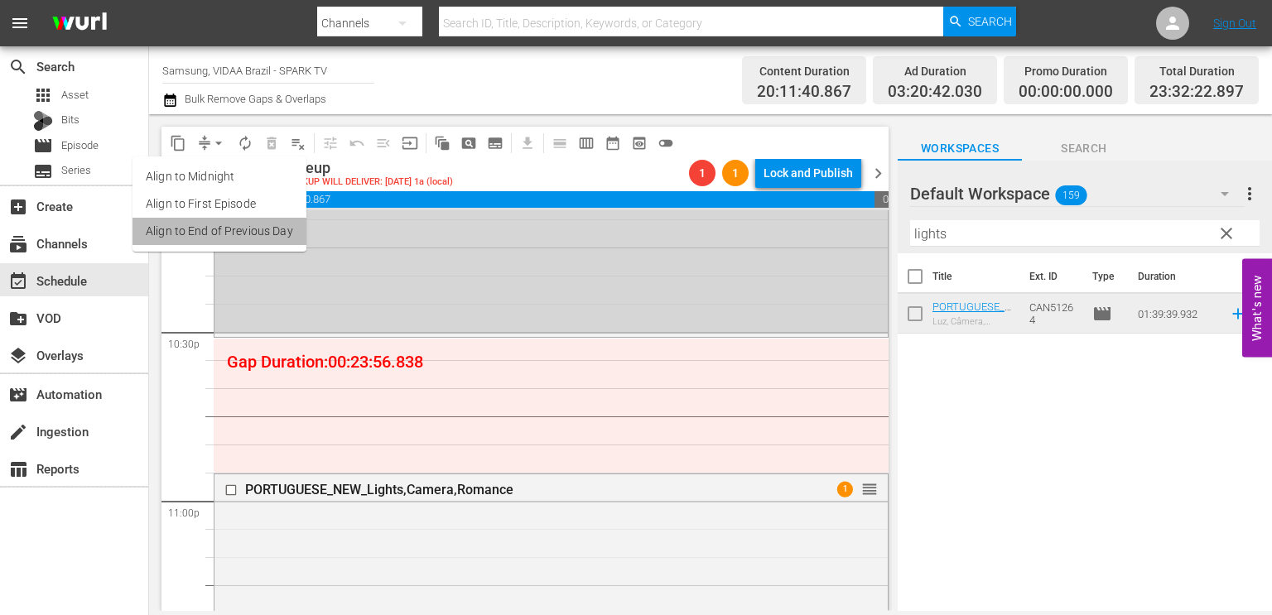
click at [229, 232] on li "Align to End of Previous Day" at bounding box center [219, 231] width 174 height 27
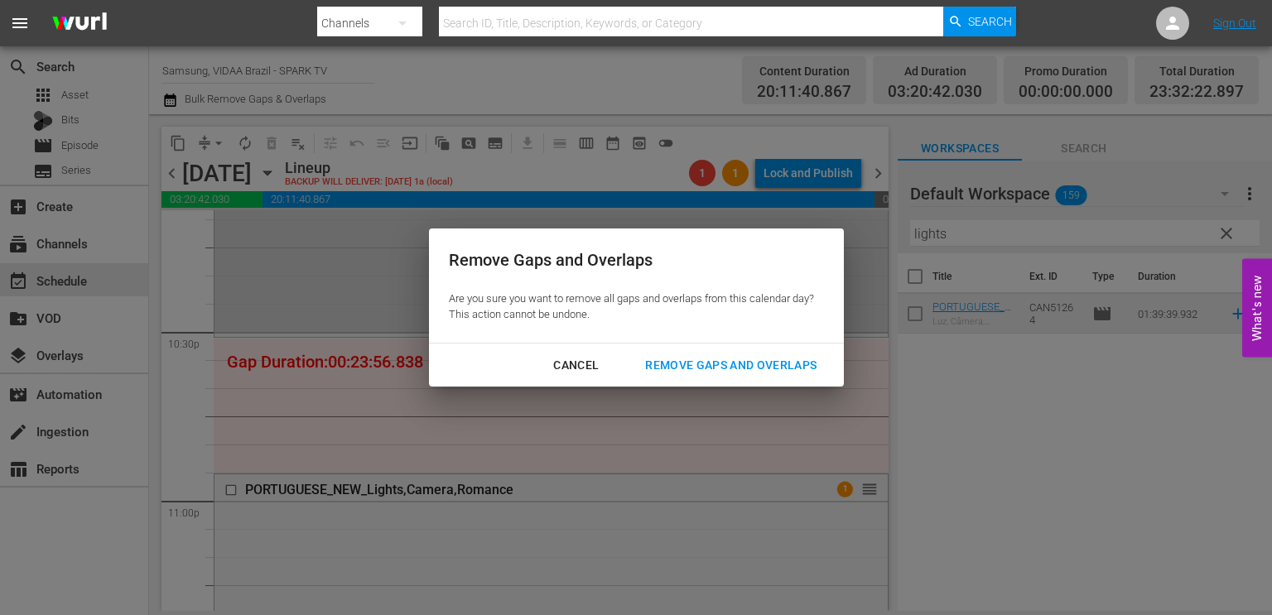
click at [700, 378] on button "Remove Gaps and Overlaps" at bounding box center [730, 365] width 211 height 31
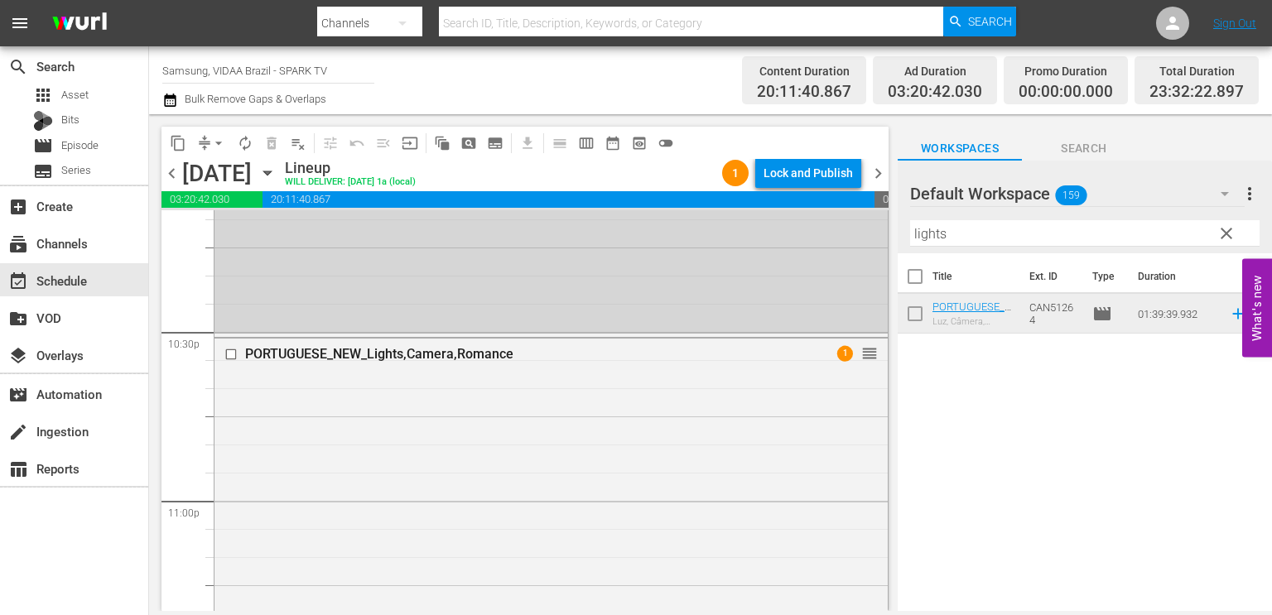
scroll to position [7766, 0]
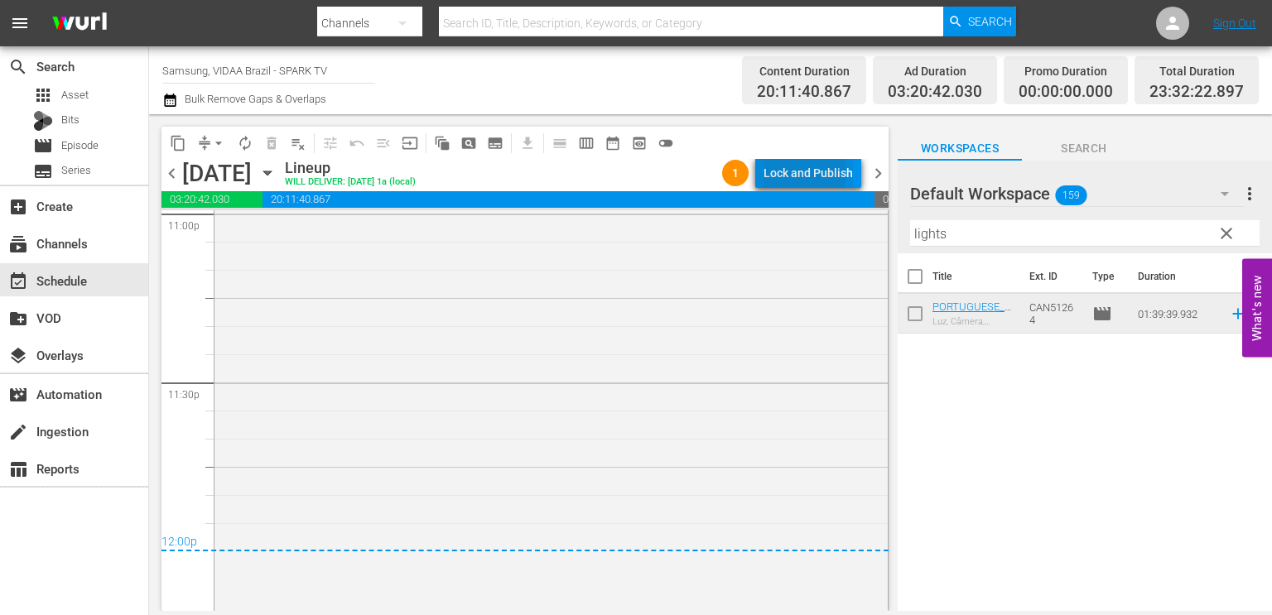
click at [801, 172] on div "Lock and Publish" at bounding box center [807, 173] width 89 height 30
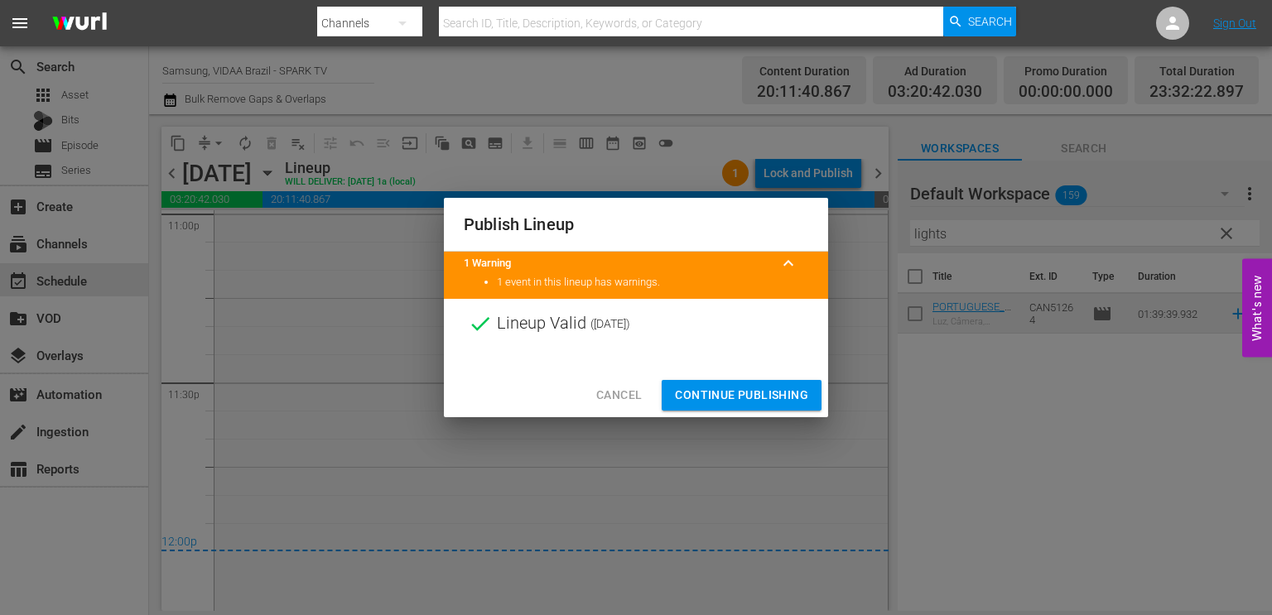
click at [709, 384] on button "Continue Publishing" at bounding box center [742, 395] width 160 height 31
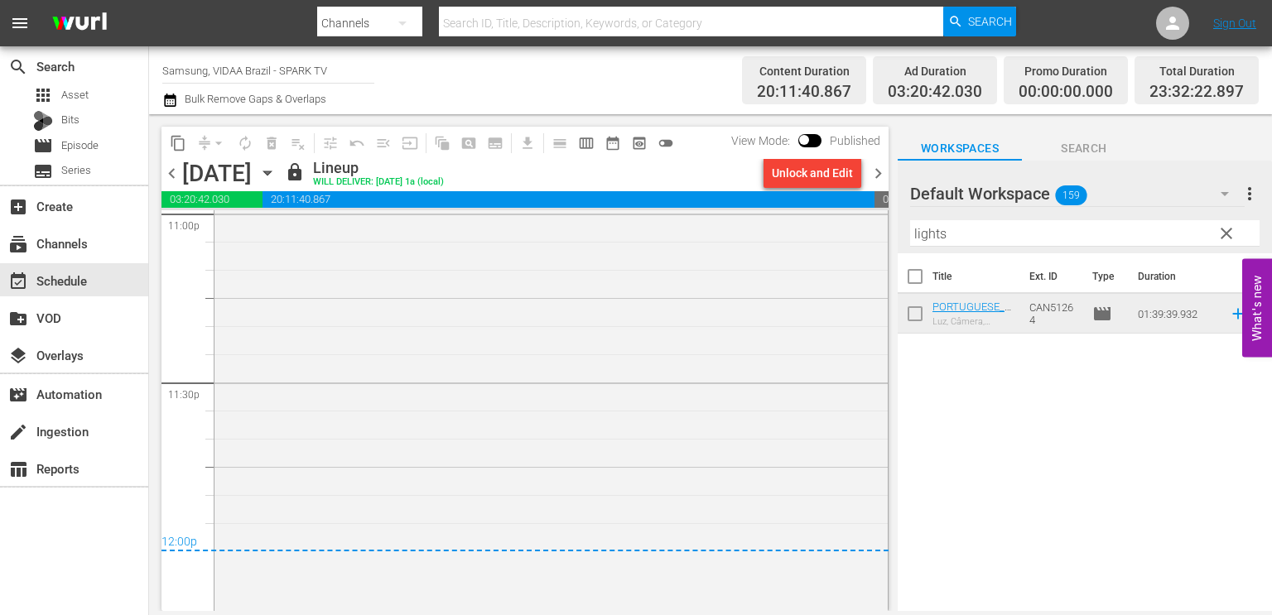
click at [876, 177] on span "chevron_right" at bounding box center [878, 173] width 21 height 21
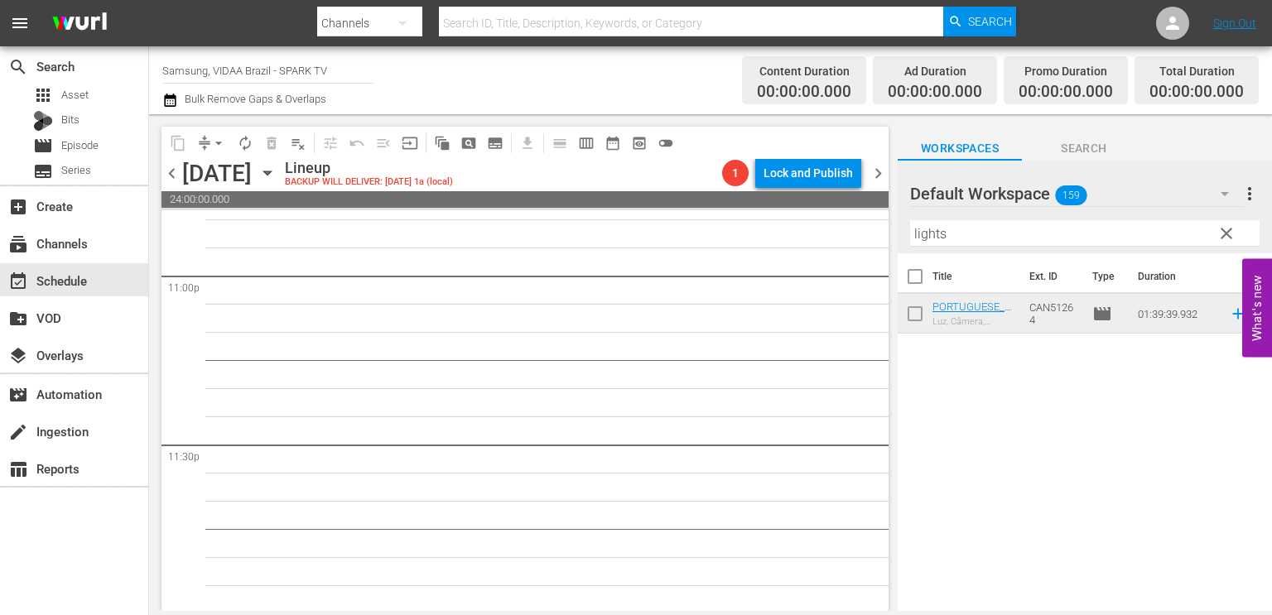
scroll to position [7706, 0]
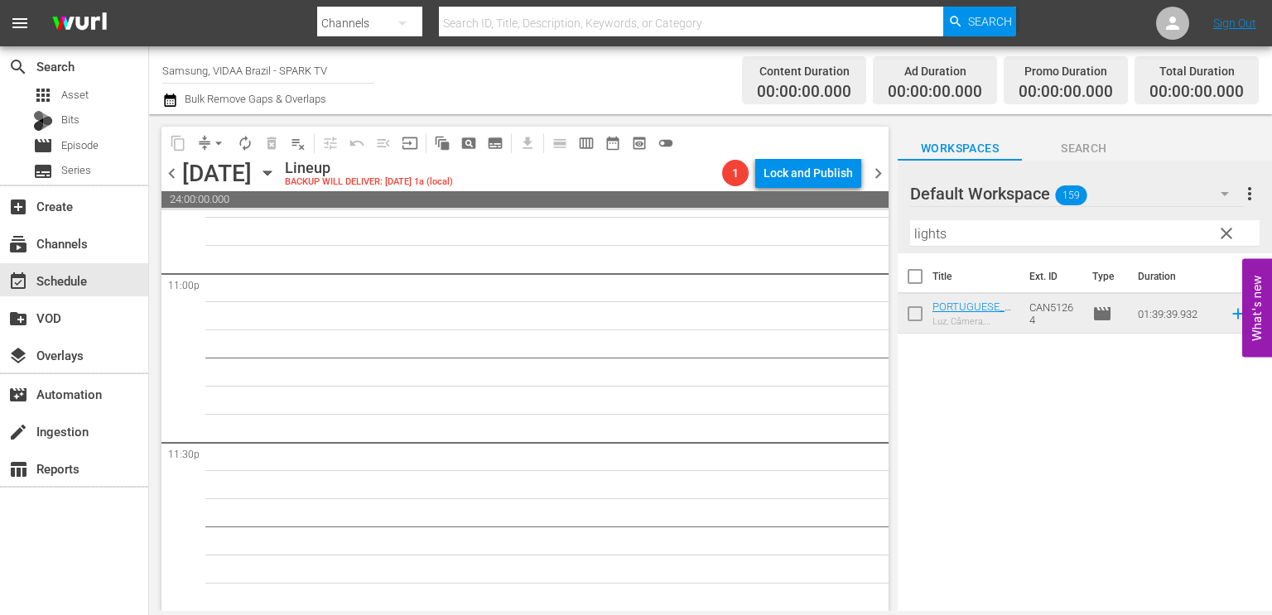
click at [1223, 229] on span "clear" at bounding box center [1226, 234] width 20 height 20
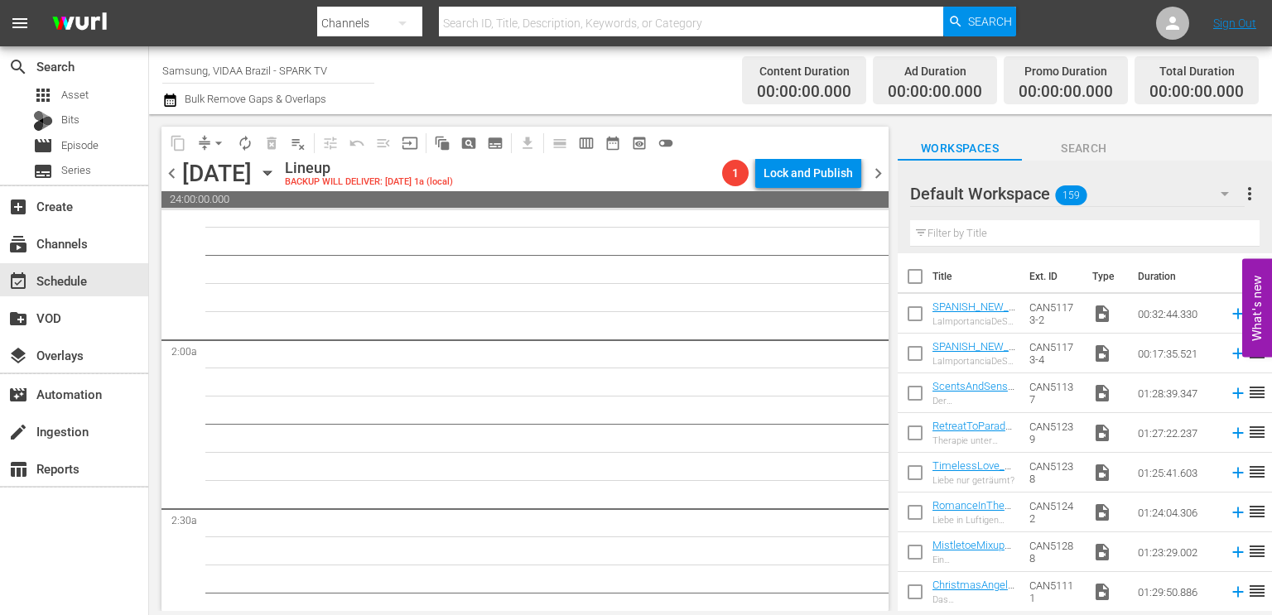
scroll to position [0, 0]
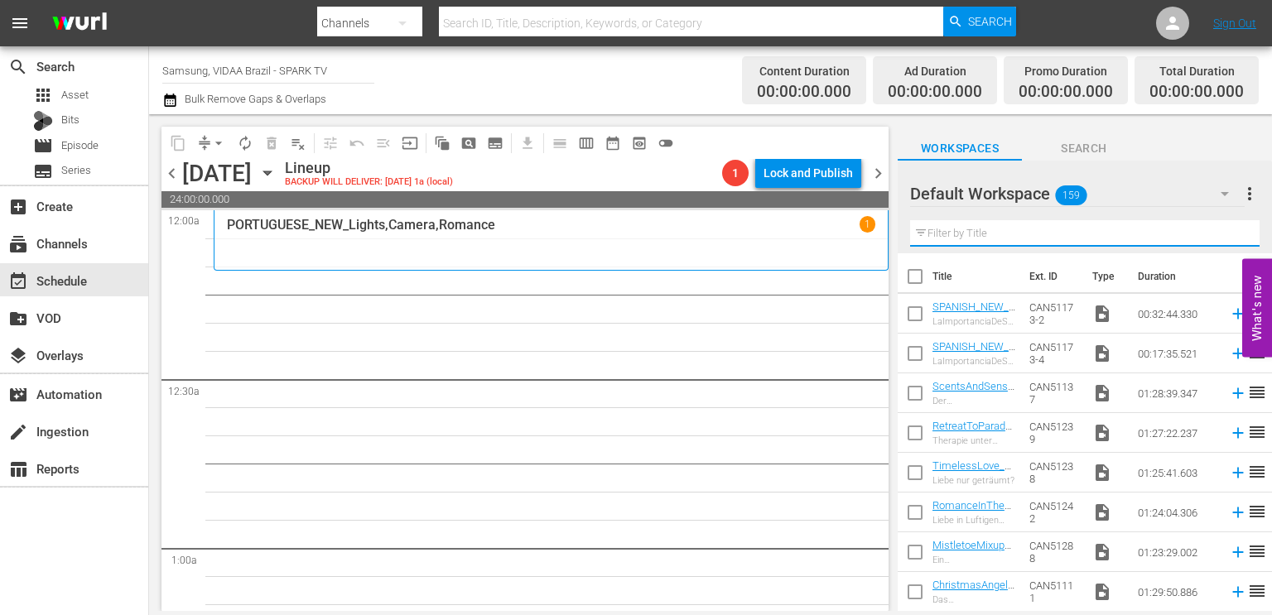
click at [982, 224] on input "text" at bounding box center [1084, 233] width 349 height 26
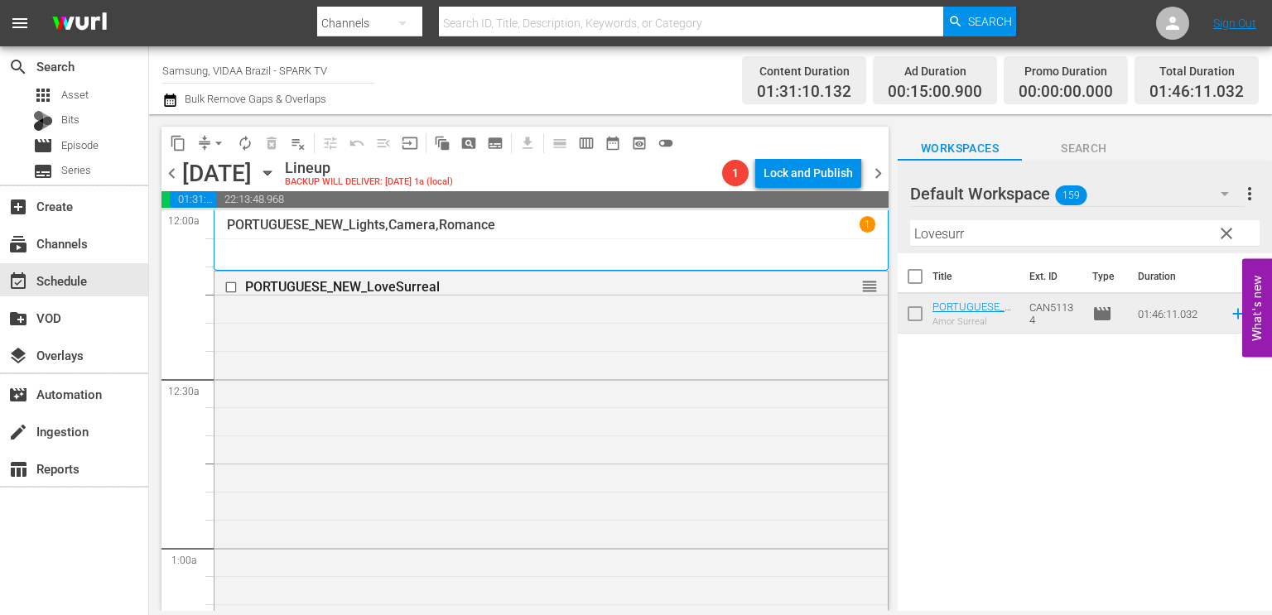
click at [972, 230] on input "Lovesurr" at bounding box center [1084, 233] width 349 height 26
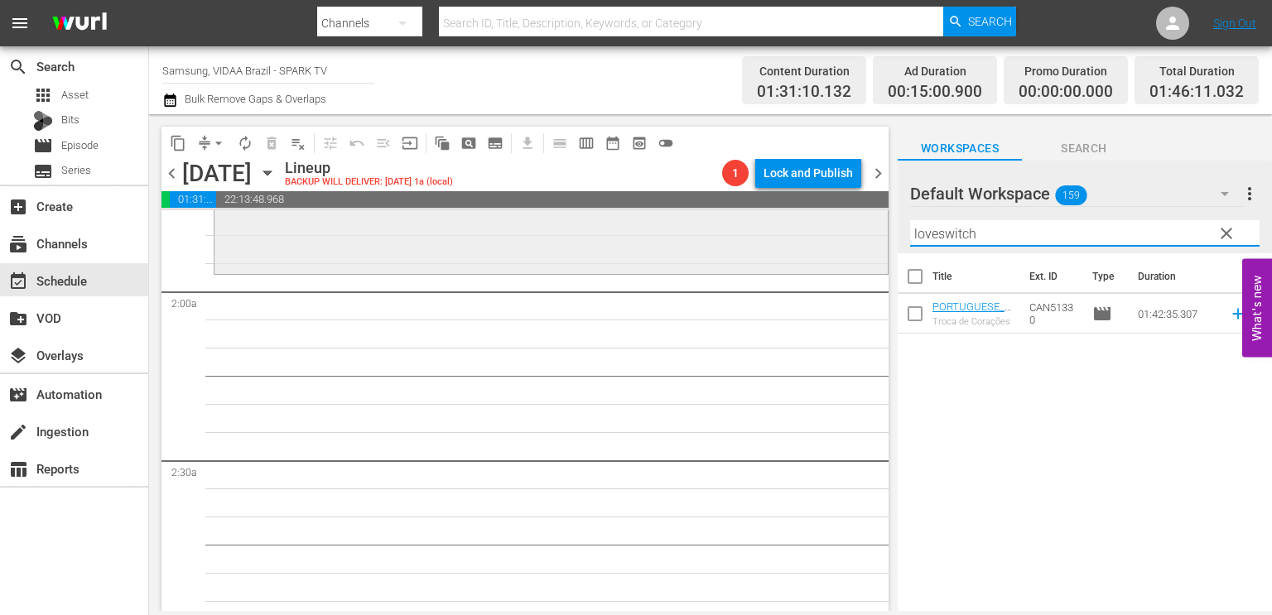
scroll to position [596, 0]
type input "loveswitch"
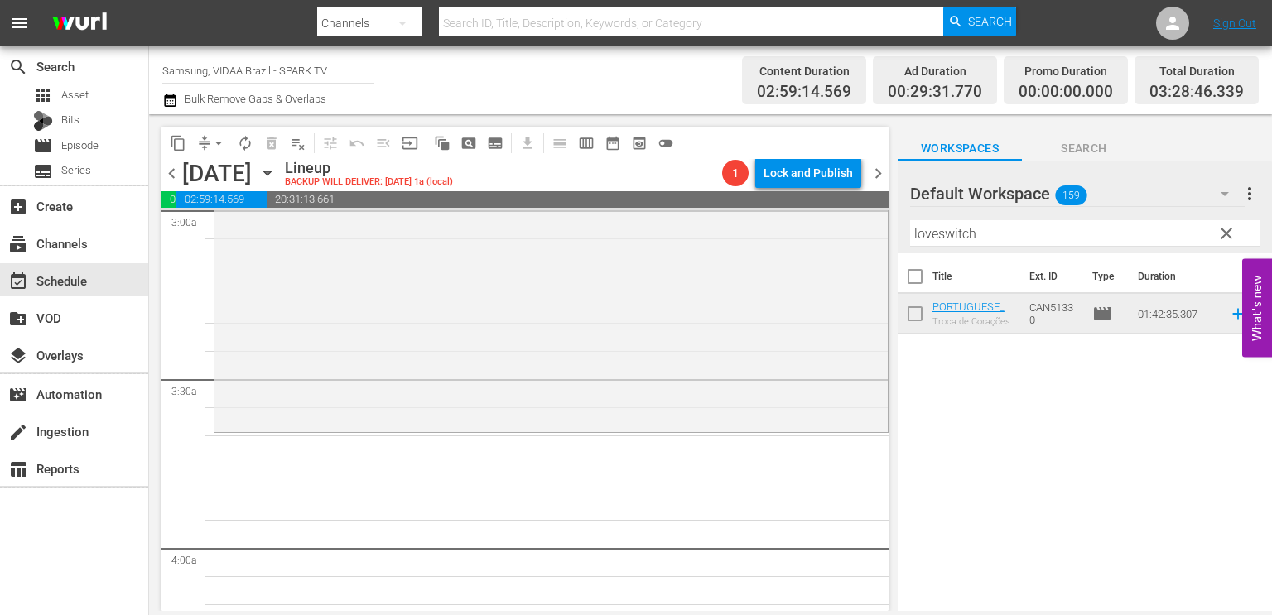
scroll to position [1076, 0]
